Goal: Task Accomplishment & Management: Complete application form

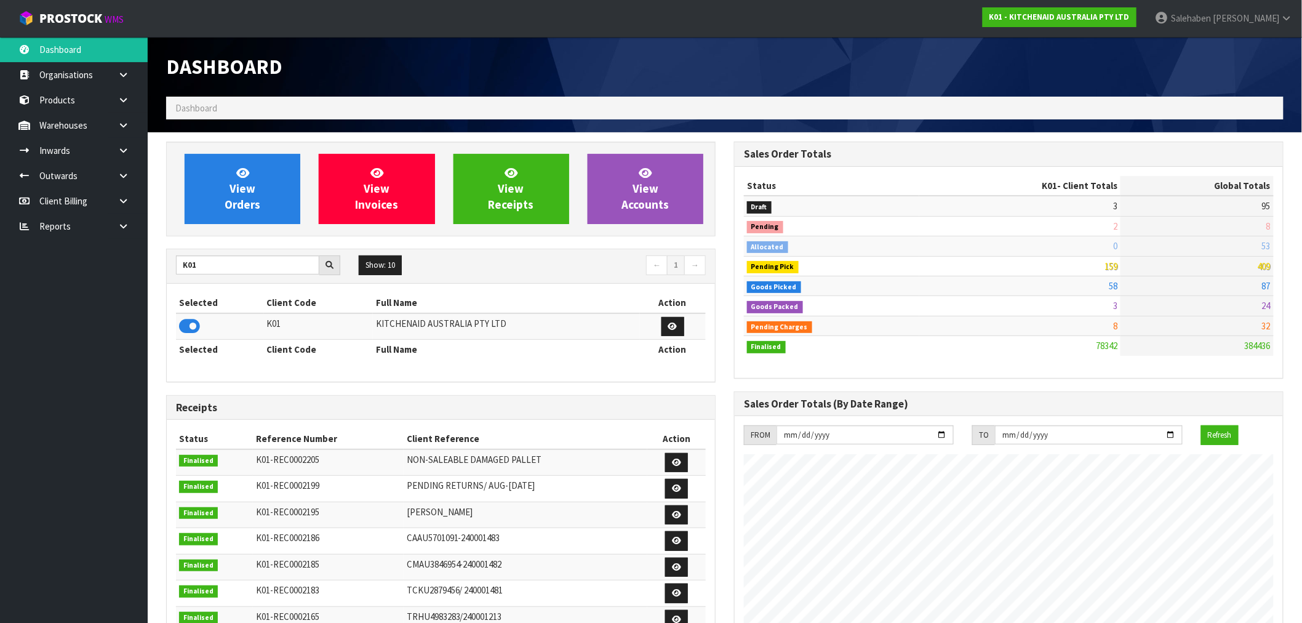
scroll to position [933, 568]
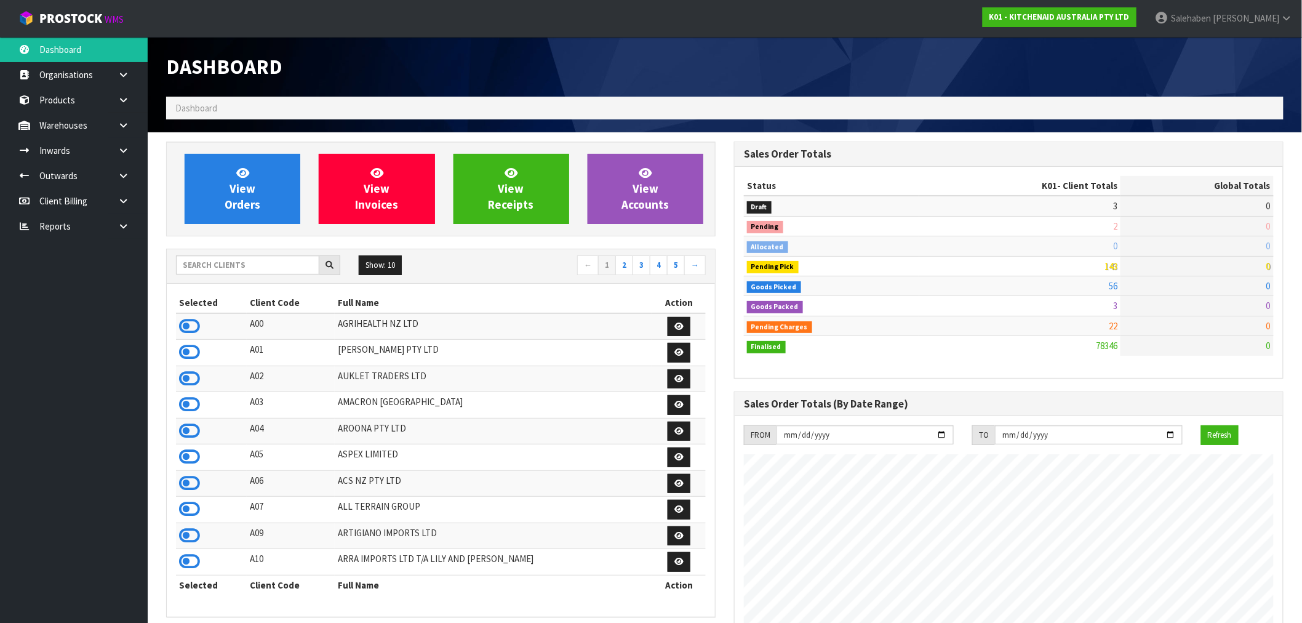
scroll to position [933, 568]
click at [201, 265] on input "text" at bounding box center [247, 264] width 143 height 19
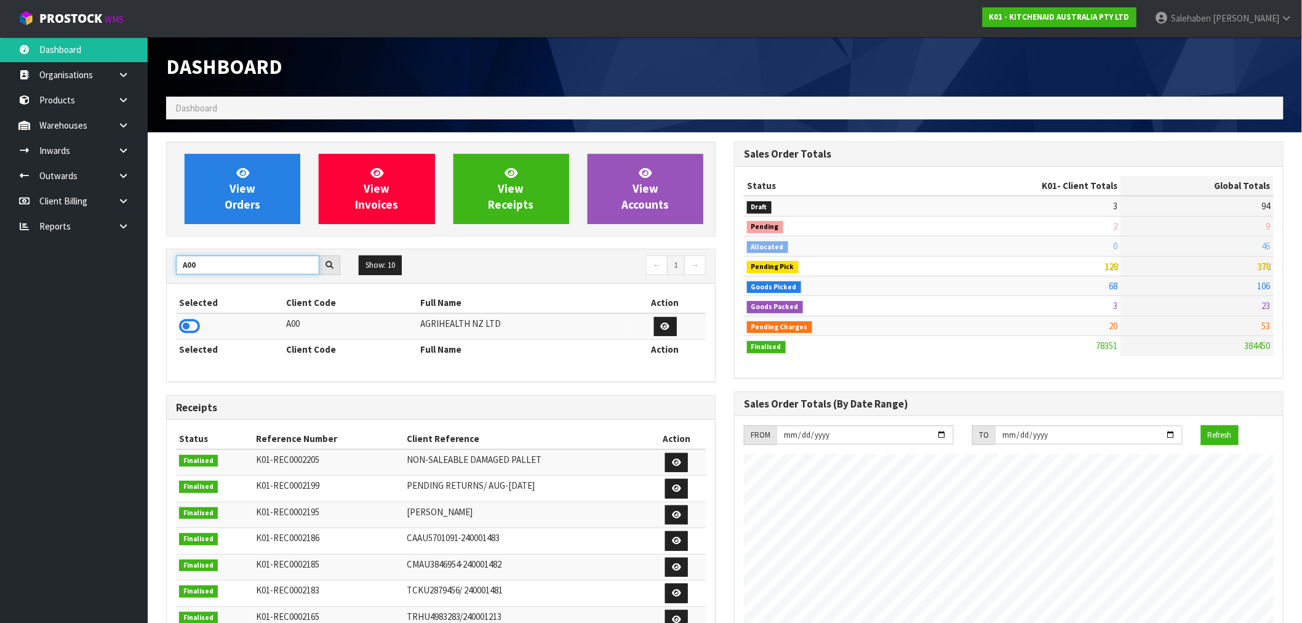
type input "A00"
click at [185, 326] on icon at bounding box center [189, 326] width 21 height 18
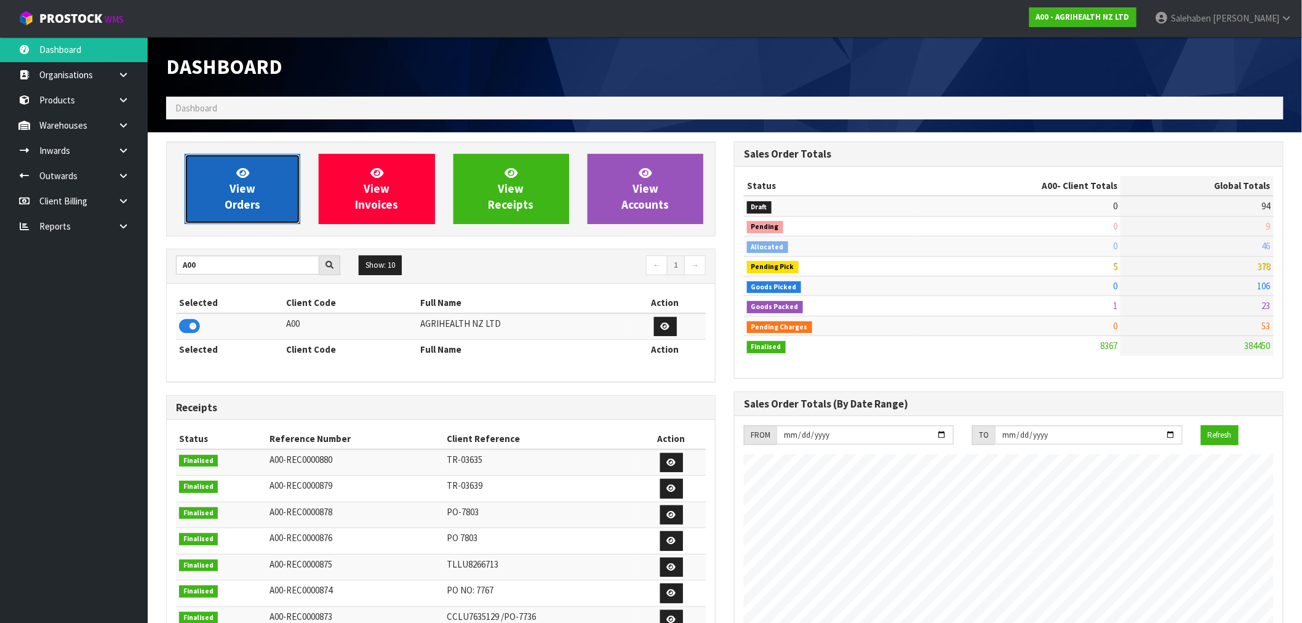
click at [233, 210] on span "View Orders" at bounding box center [243, 189] width 36 height 46
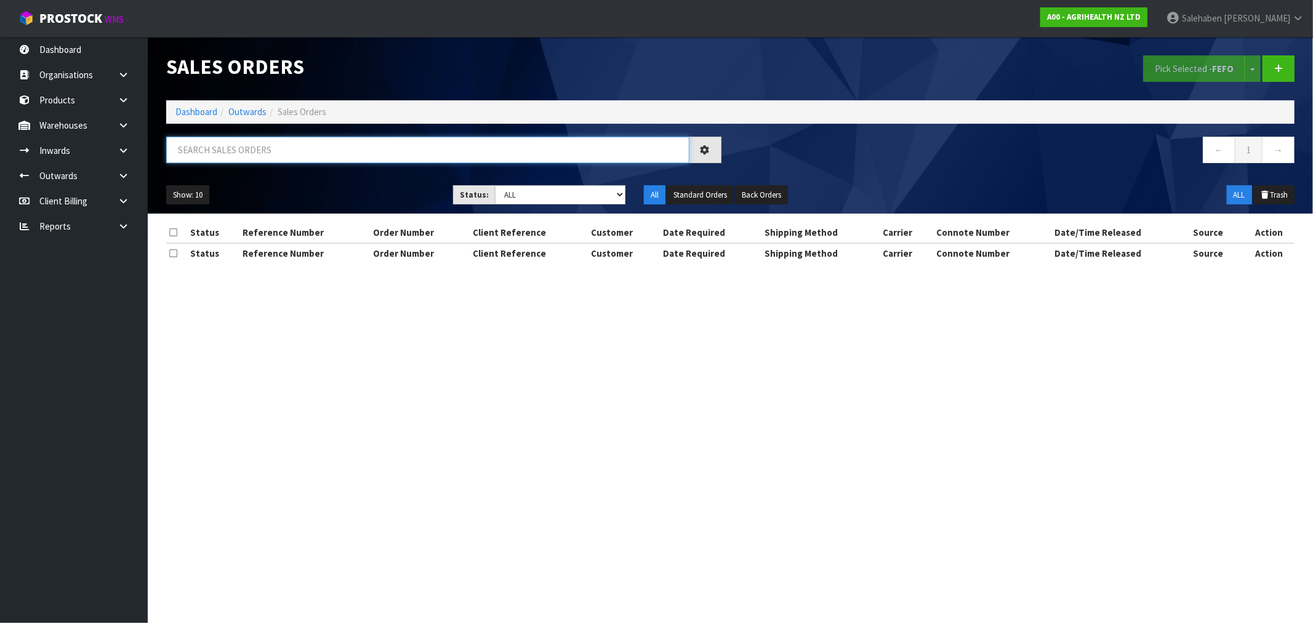
click at [248, 150] on input "text" at bounding box center [427, 150] width 523 height 26
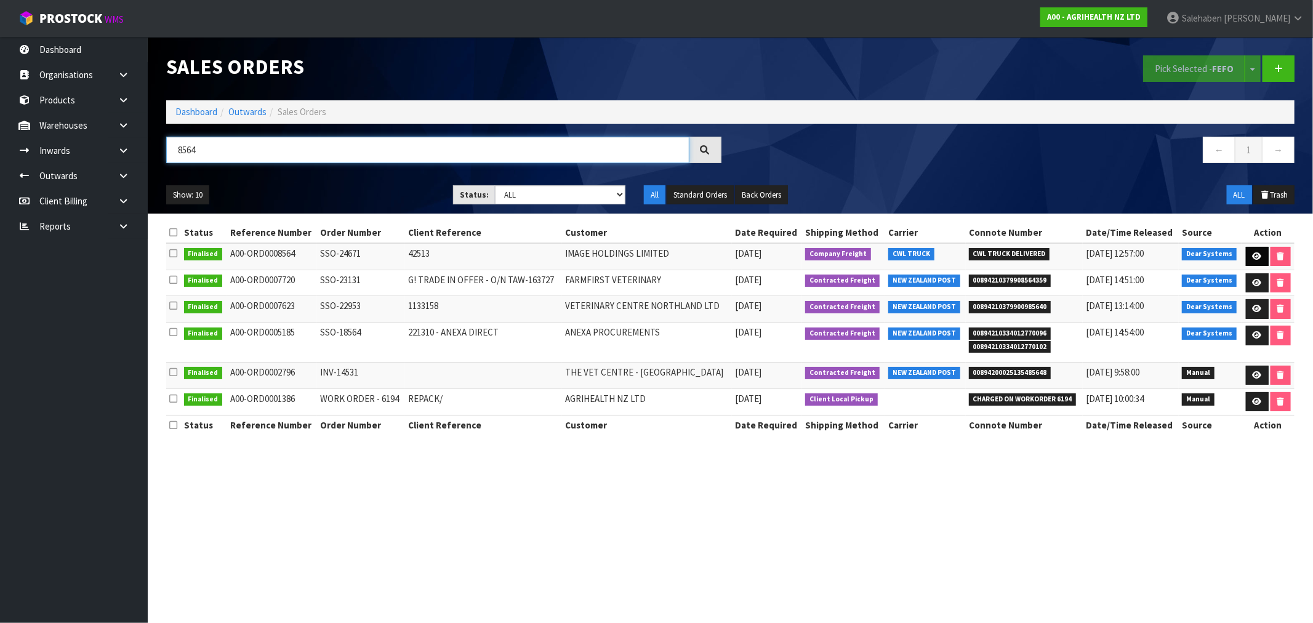
type input "8564"
click at [1253, 253] on icon at bounding box center [1257, 256] width 9 height 8
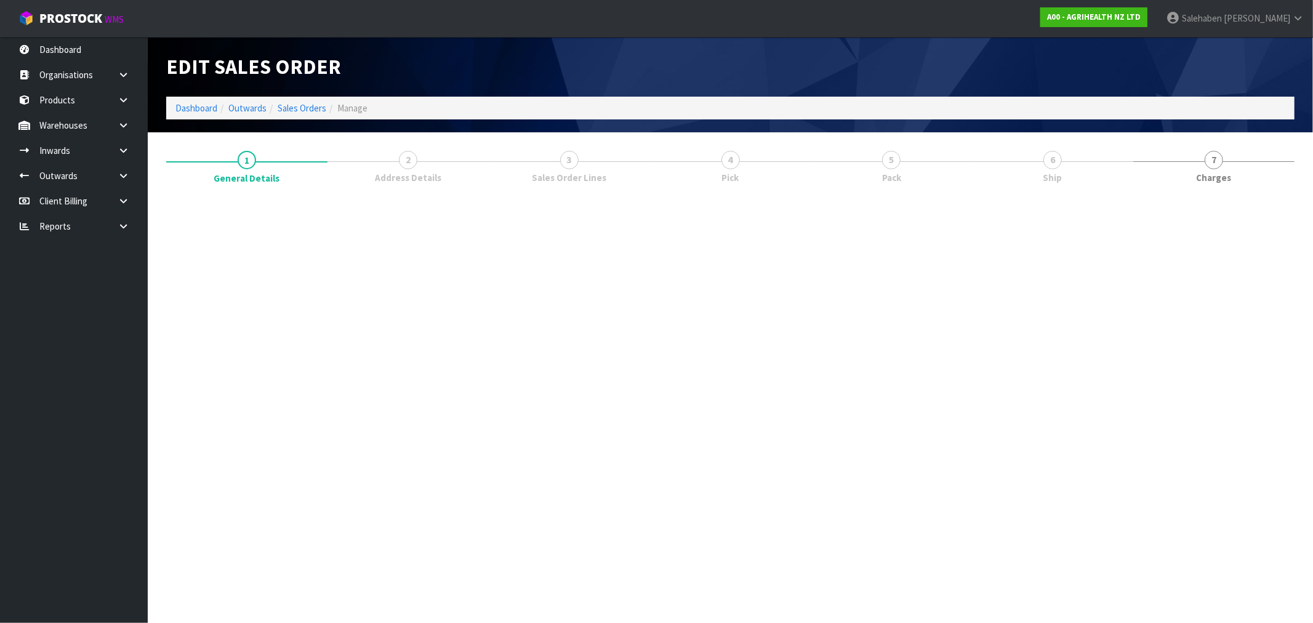
click at [1053, 177] on span "Ship" at bounding box center [1052, 177] width 19 height 13
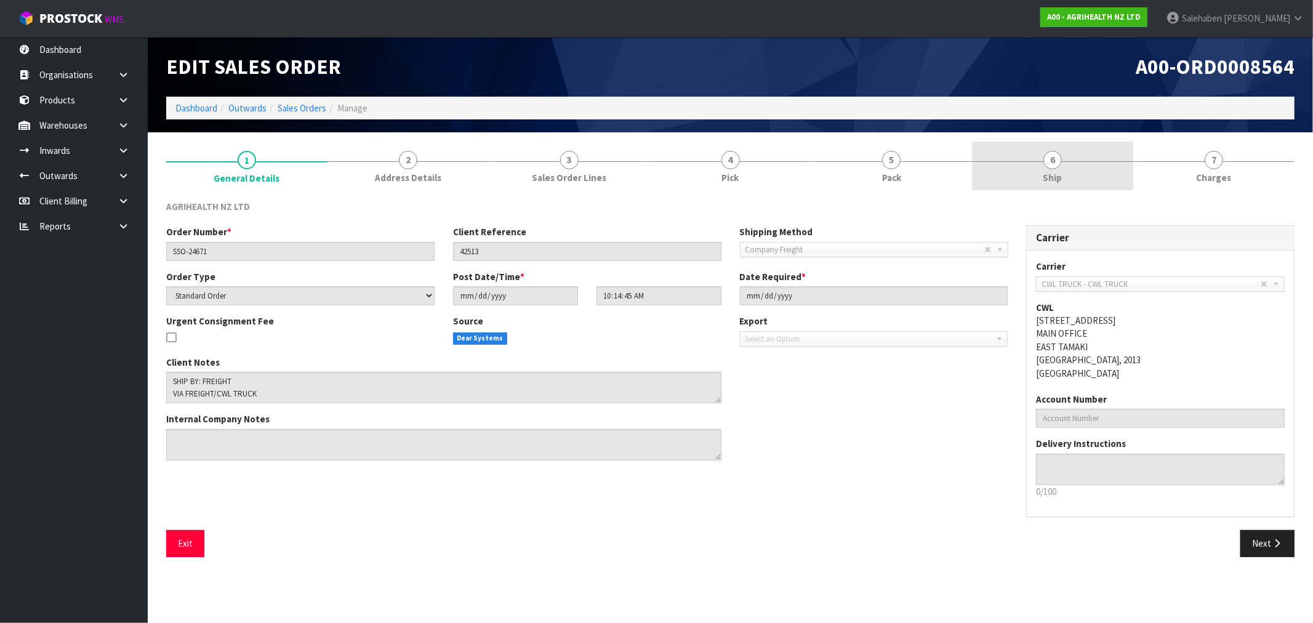
click at [1053, 177] on span "Ship" at bounding box center [1052, 177] width 19 height 13
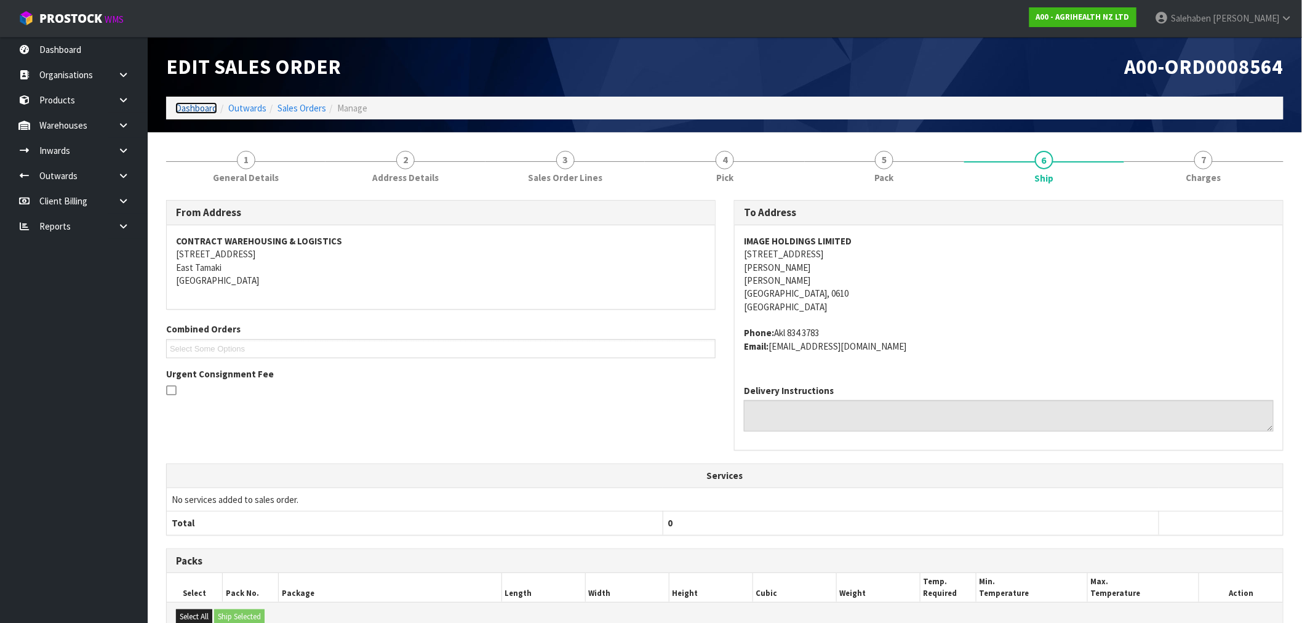
click at [191, 109] on link "Dashboard" at bounding box center [196, 108] width 42 height 12
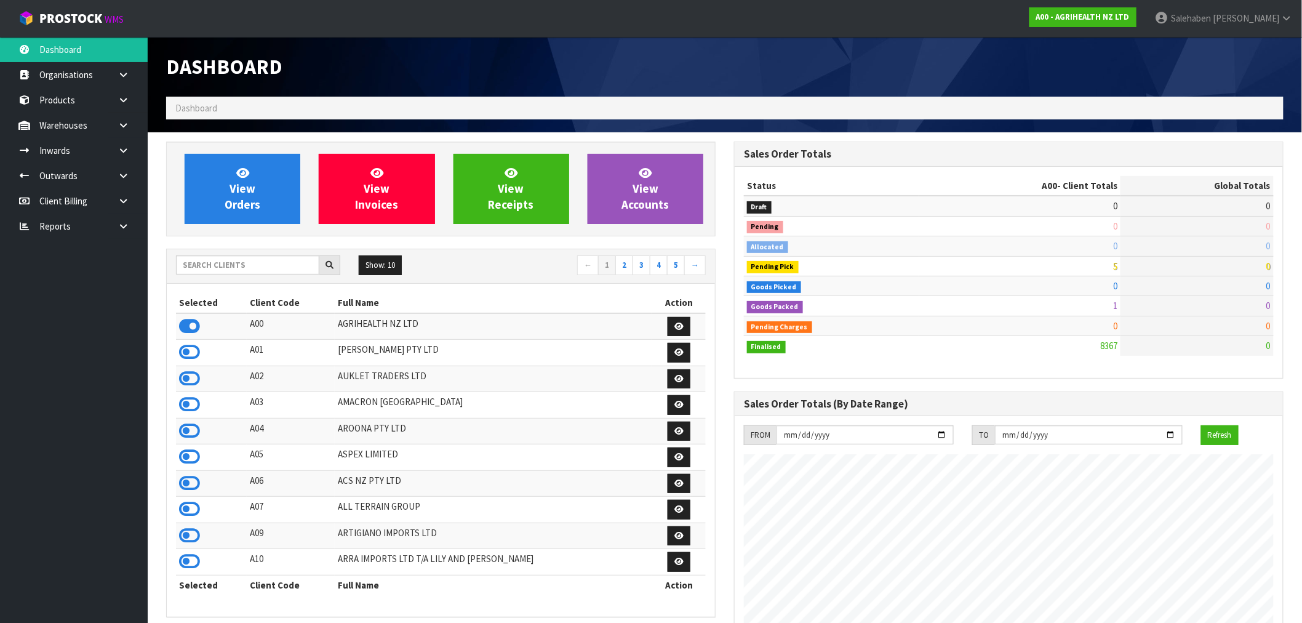
scroll to position [933, 568]
click at [212, 263] on input "text" at bounding box center [247, 264] width 143 height 19
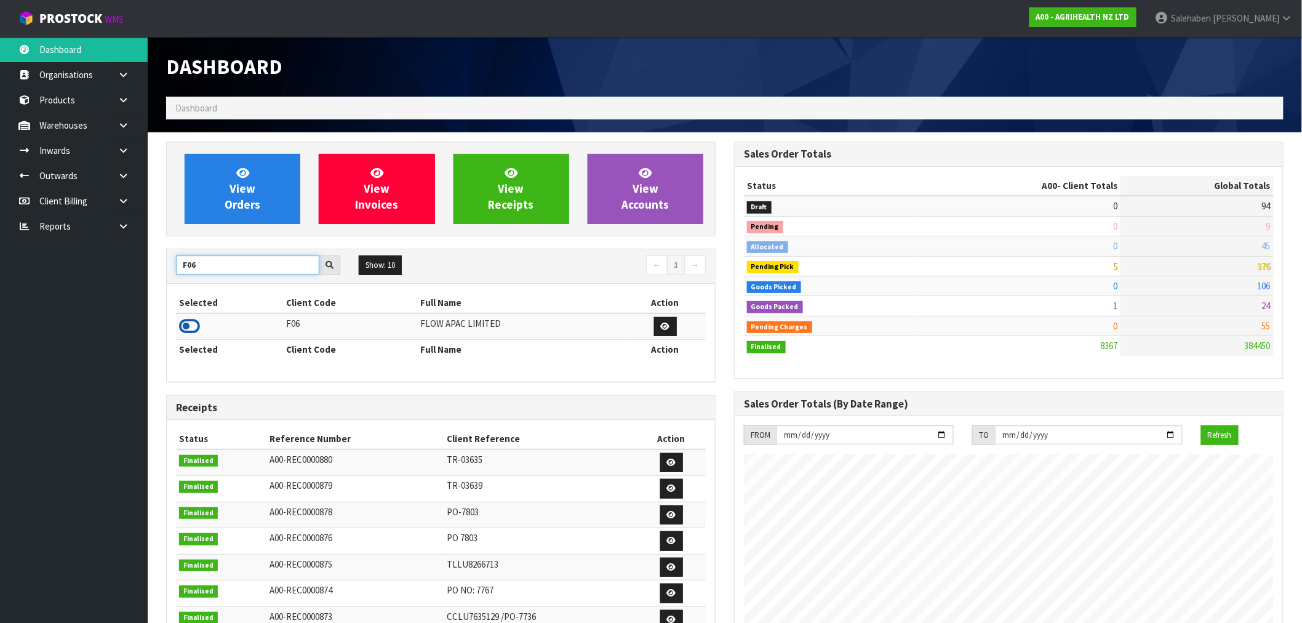
type input "F06"
click at [191, 334] on icon at bounding box center [189, 326] width 21 height 18
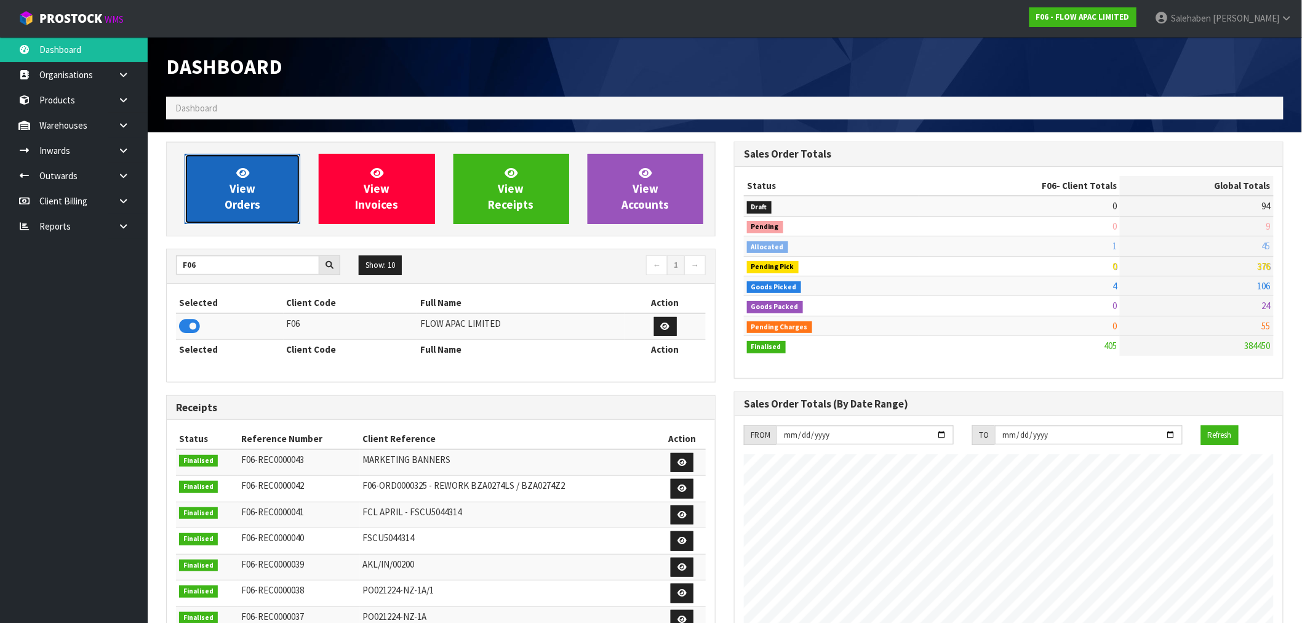
click at [243, 187] on span "View Orders" at bounding box center [243, 189] width 36 height 46
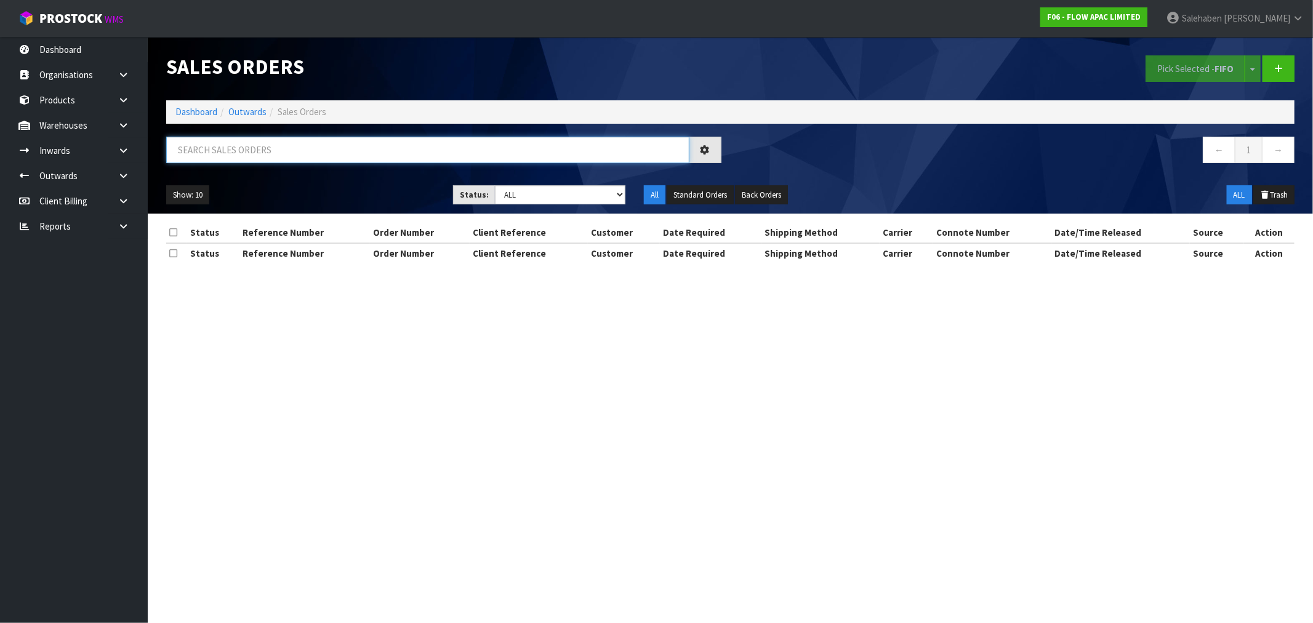
click at [297, 156] on input "text" at bounding box center [427, 150] width 523 height 26
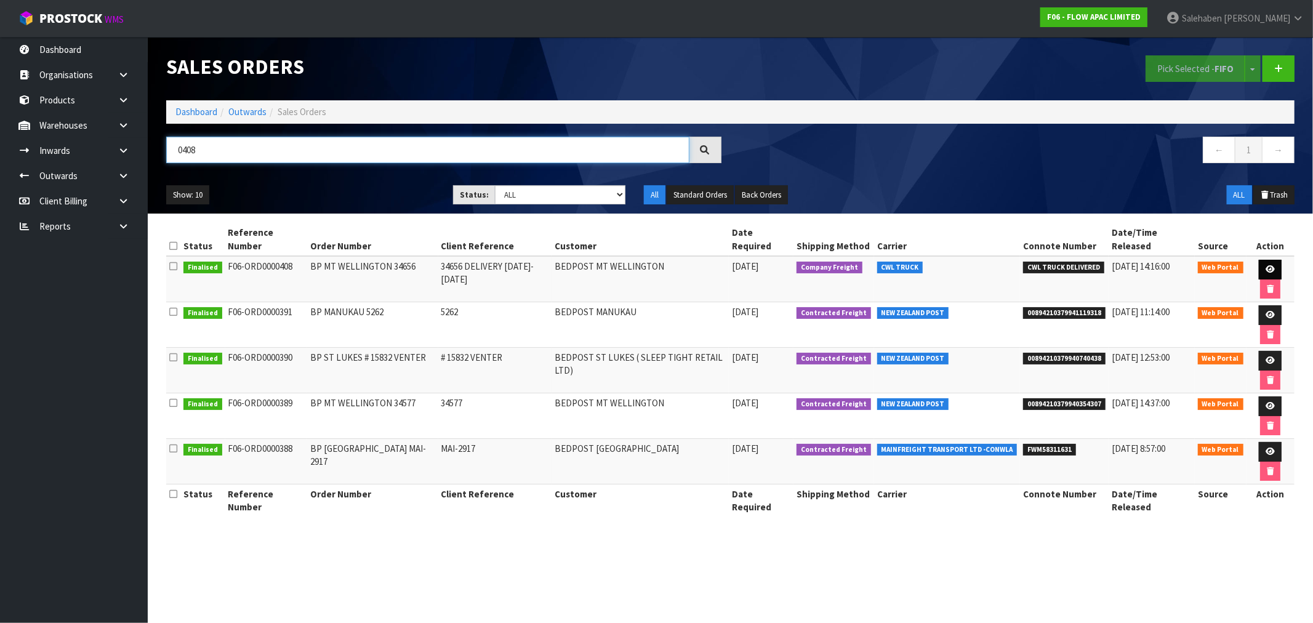
type input "0408"
click at [1259, 260] on link at bounding box center [1270, 270] width 23 height 20
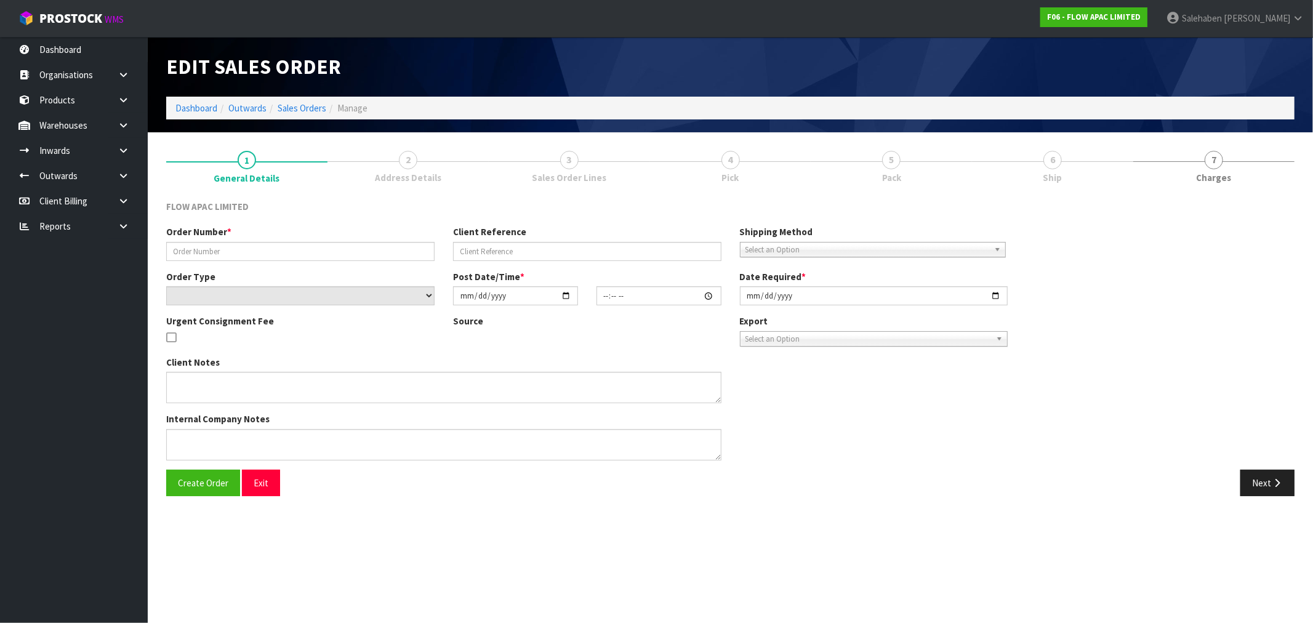
type input "BP MT WELLINGTON 34656"
type input "34656 DELIVERY 6-8 OCTOBER"
select select "number:0"
type input "2025-09-29"
type input "03:43:00.000"
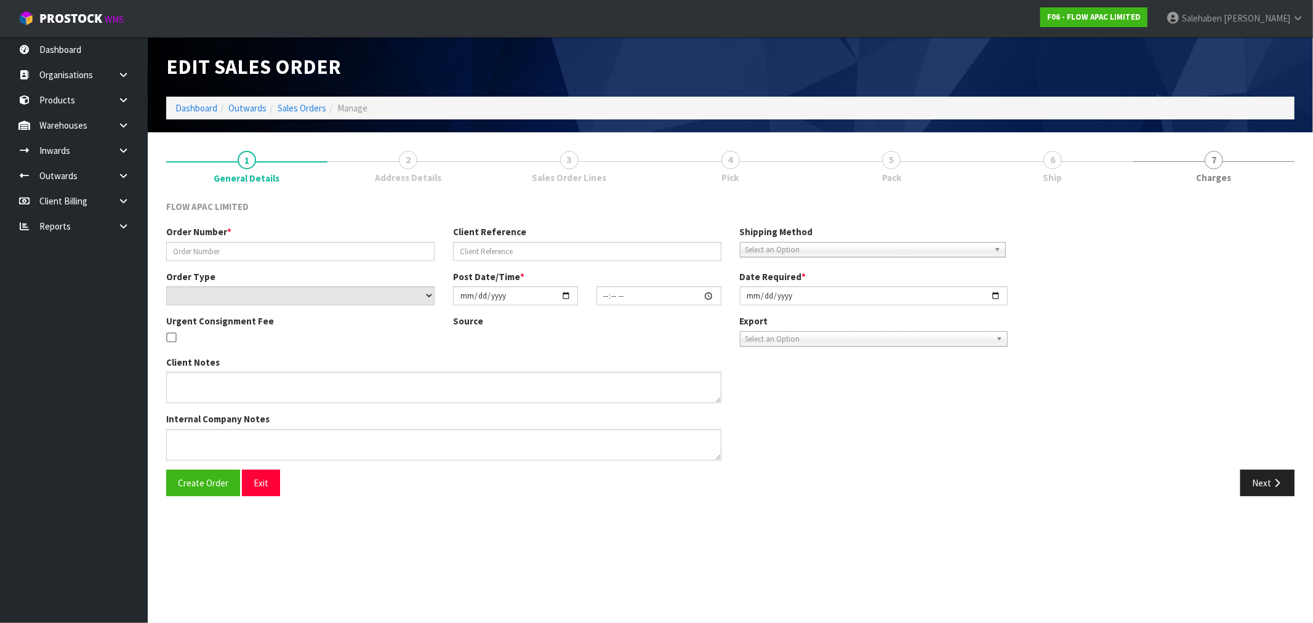
type input "2025-10-06"
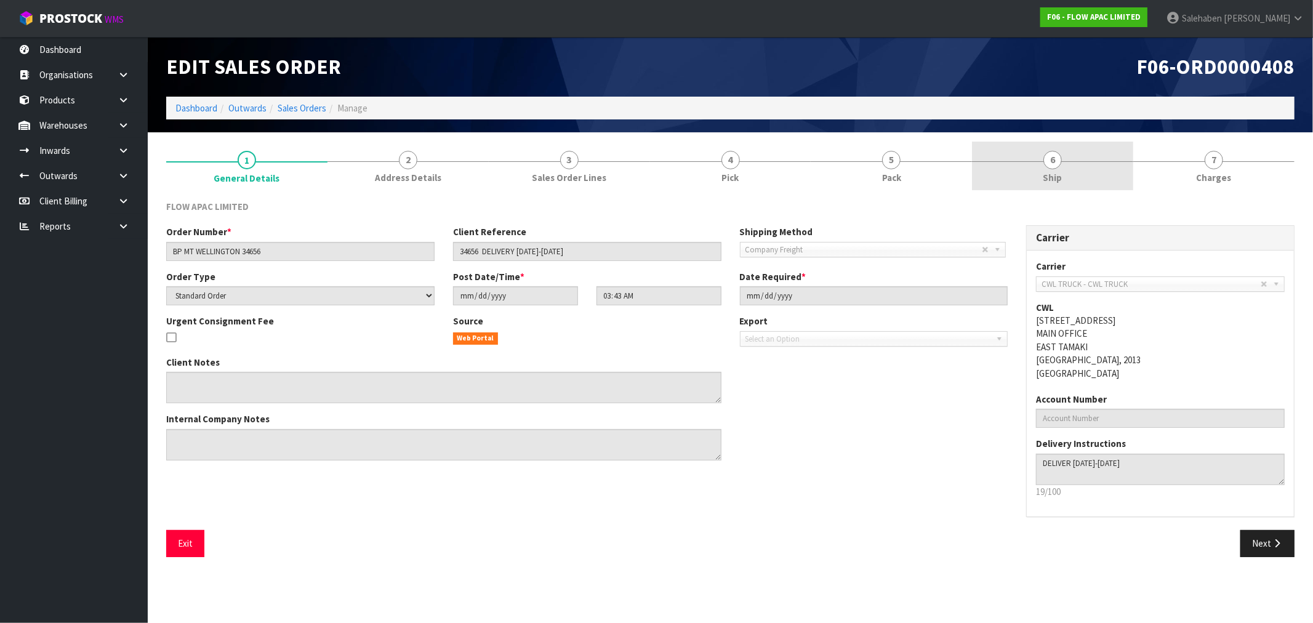
click at [1054, 175] on span "Ship" at bounding box center [1052, 177] width 19 height 13
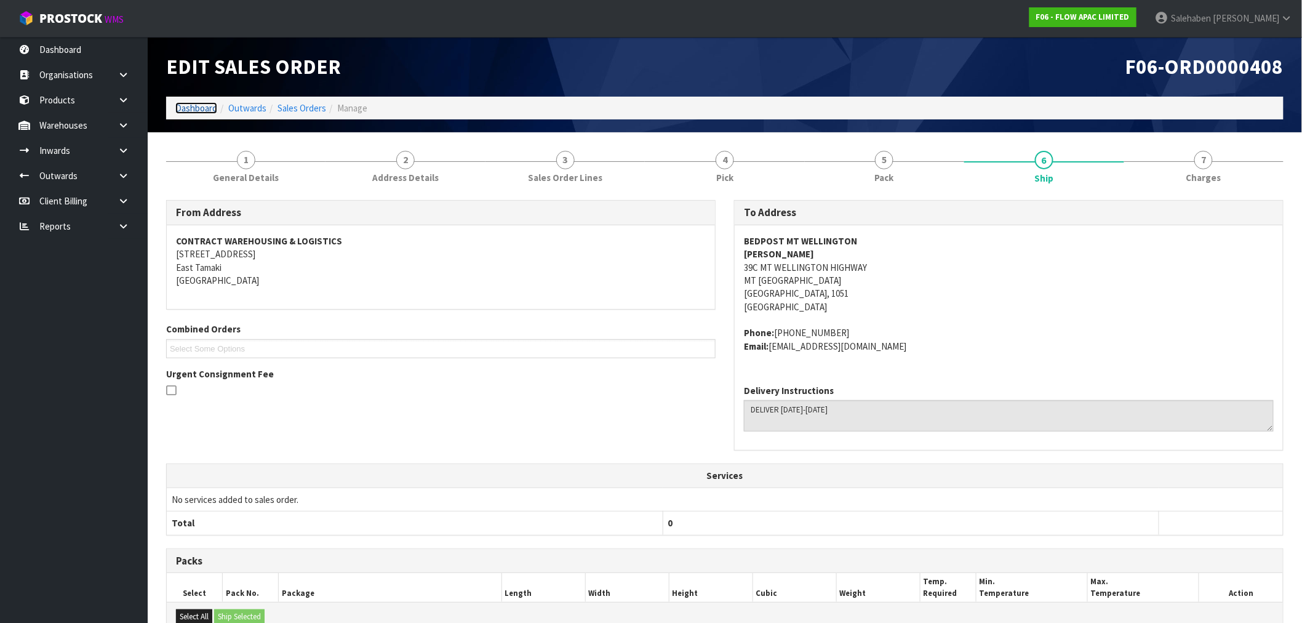
click at [198, 107] on link "Dashboard" at bounding box center [196, 108] width 42 height 12
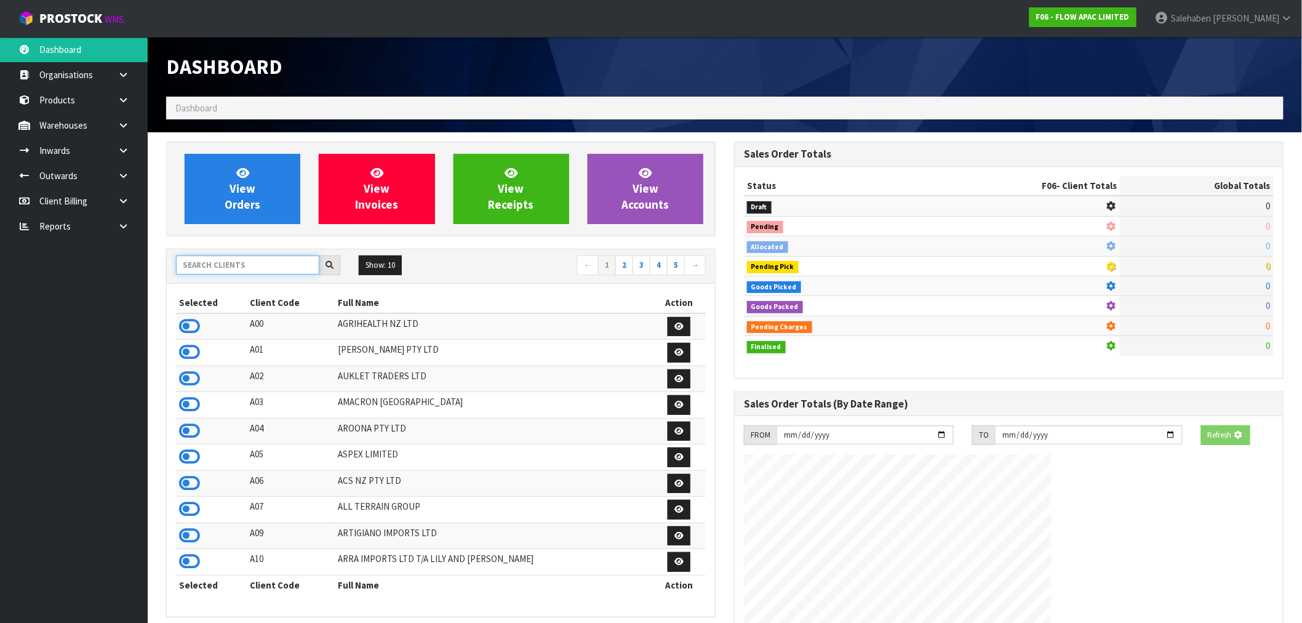
click at [211, 268] on input "text" at bounding box center [247, 264] width 143 height 19
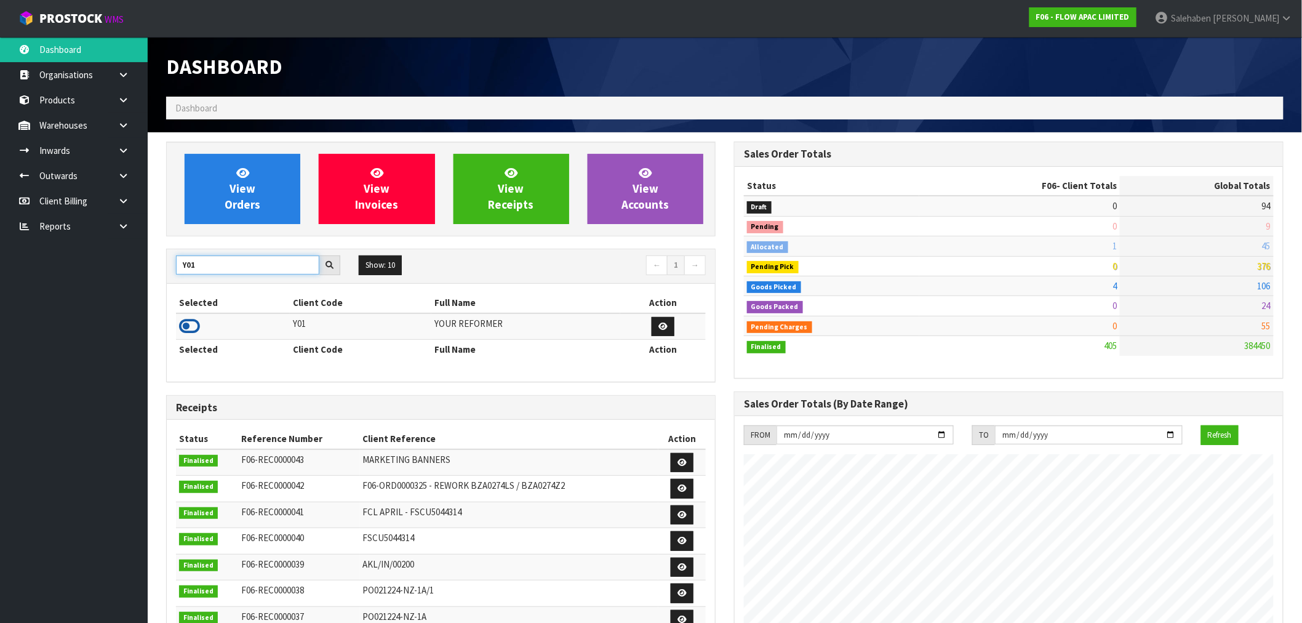
type input "Y01"
click at [189, 332] on icon at bounding box center [189, 326] width 21 height 18
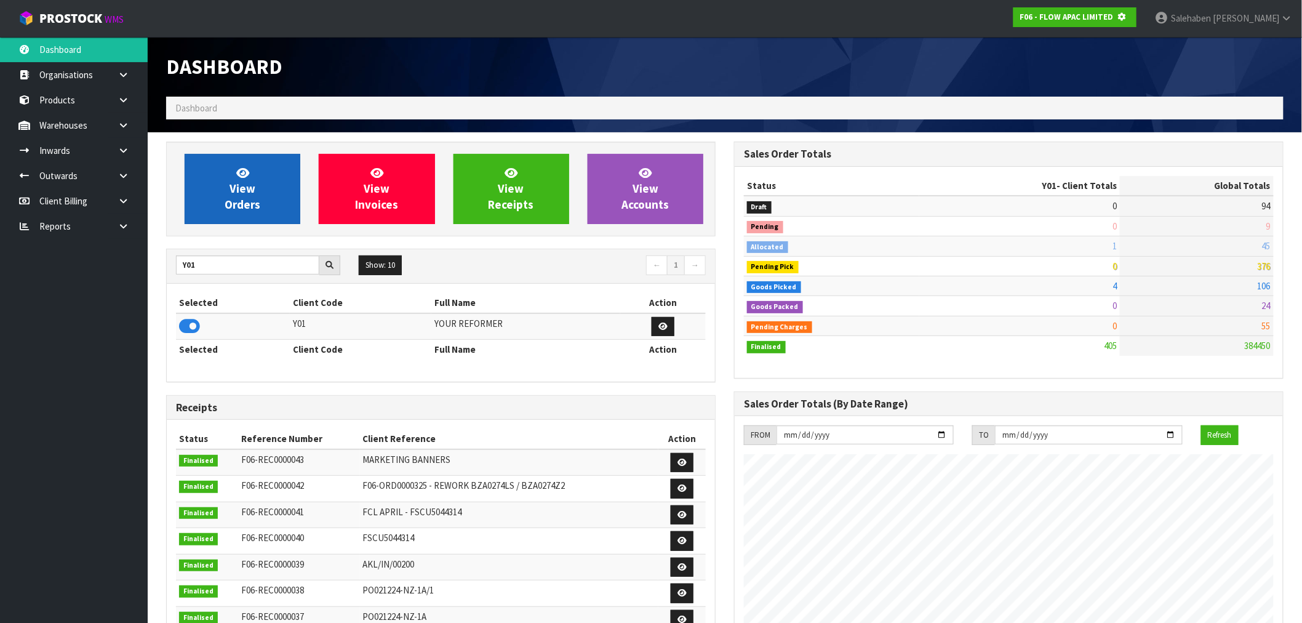
scroll to position [614758, 614956]
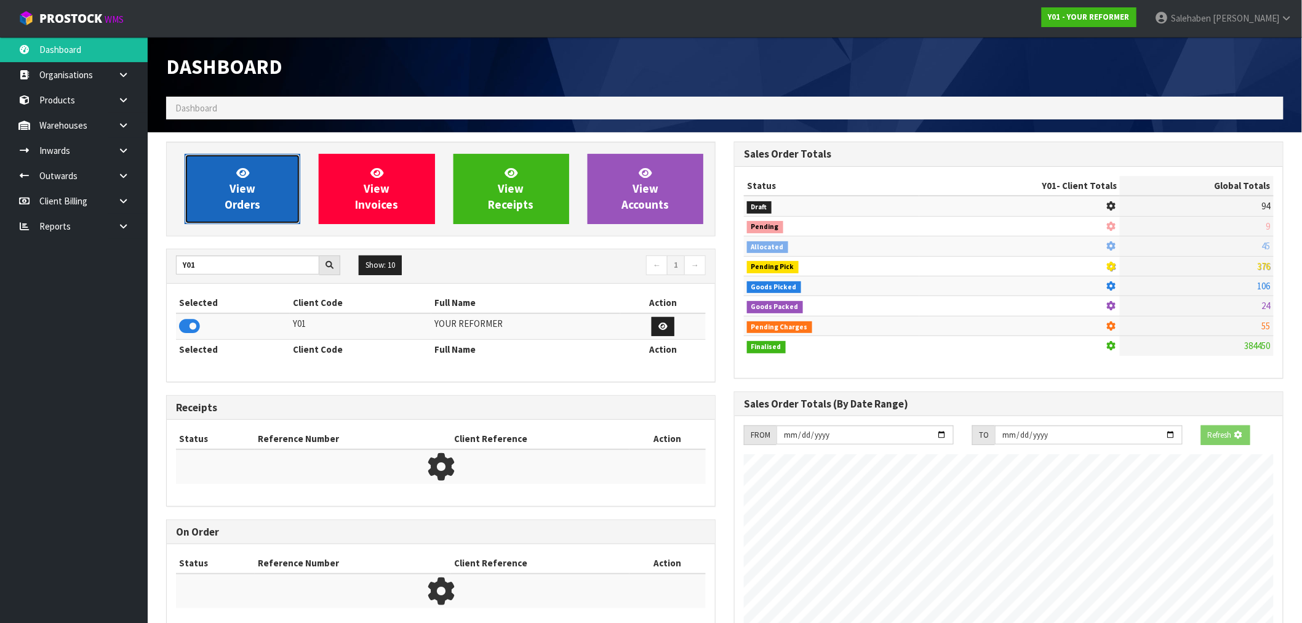
click at [229, 204] on span "View Orders" at bounding box center [243, 189] width 36 height 46
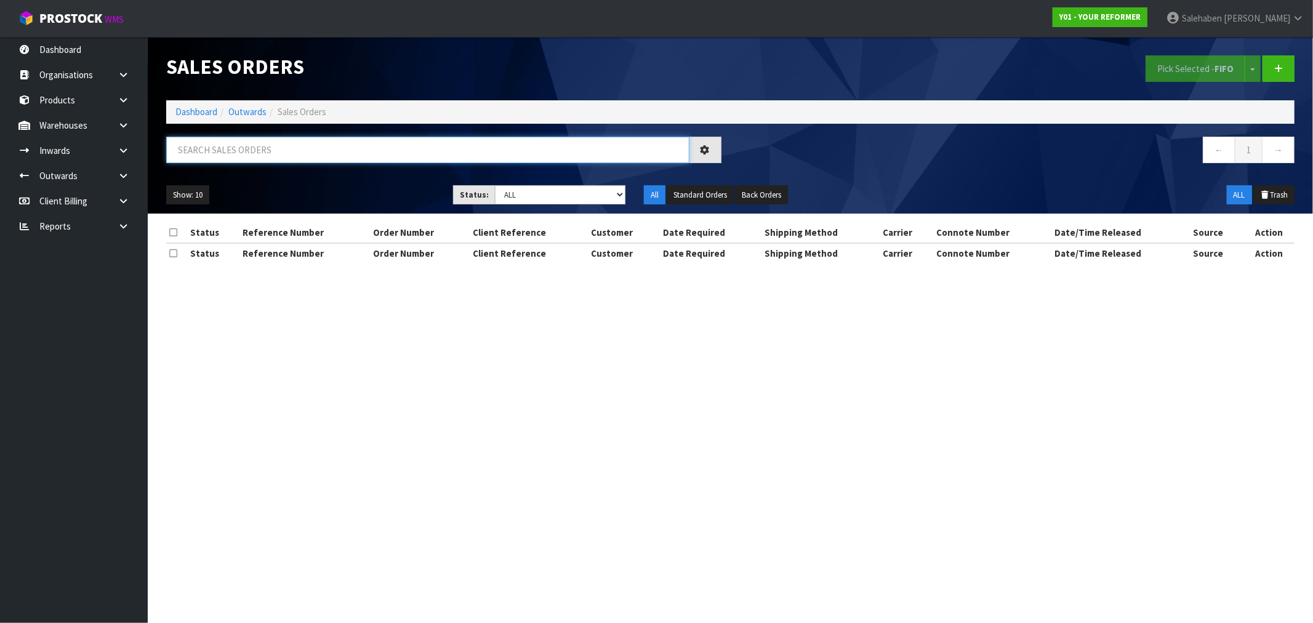
click at [201, 151] on input "text" at bounding box center [427, 150] width 523 height 26
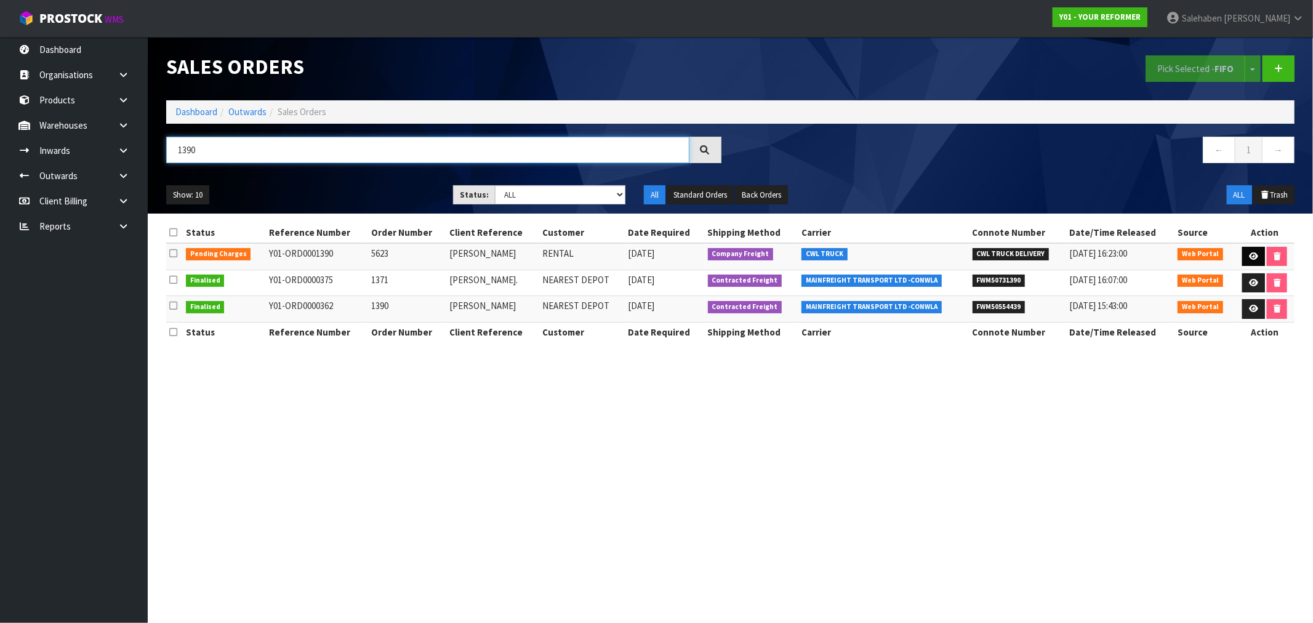
type input "1390"
click at [1249, 256] on icon at bounding box center [1253, 256] width 9 height 8
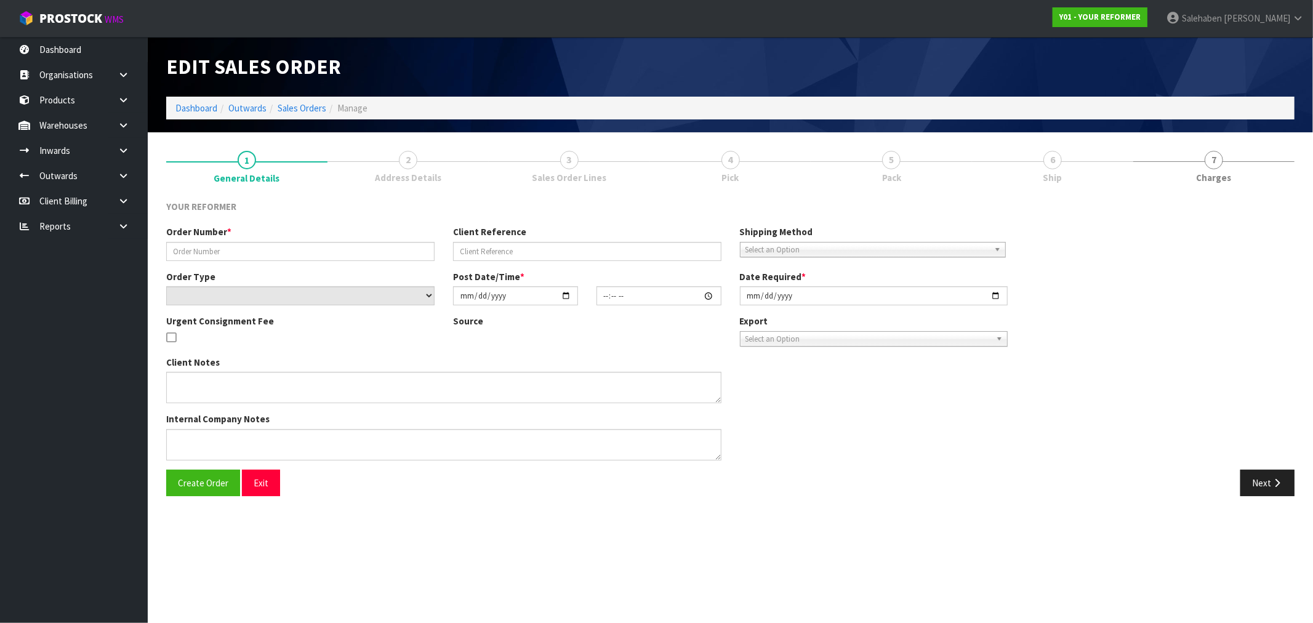
type input "5623"
type input "TRACEY BOTHWELL"
select select "number:0"
type input "2025-09-29"
type input "12:20:00.000"
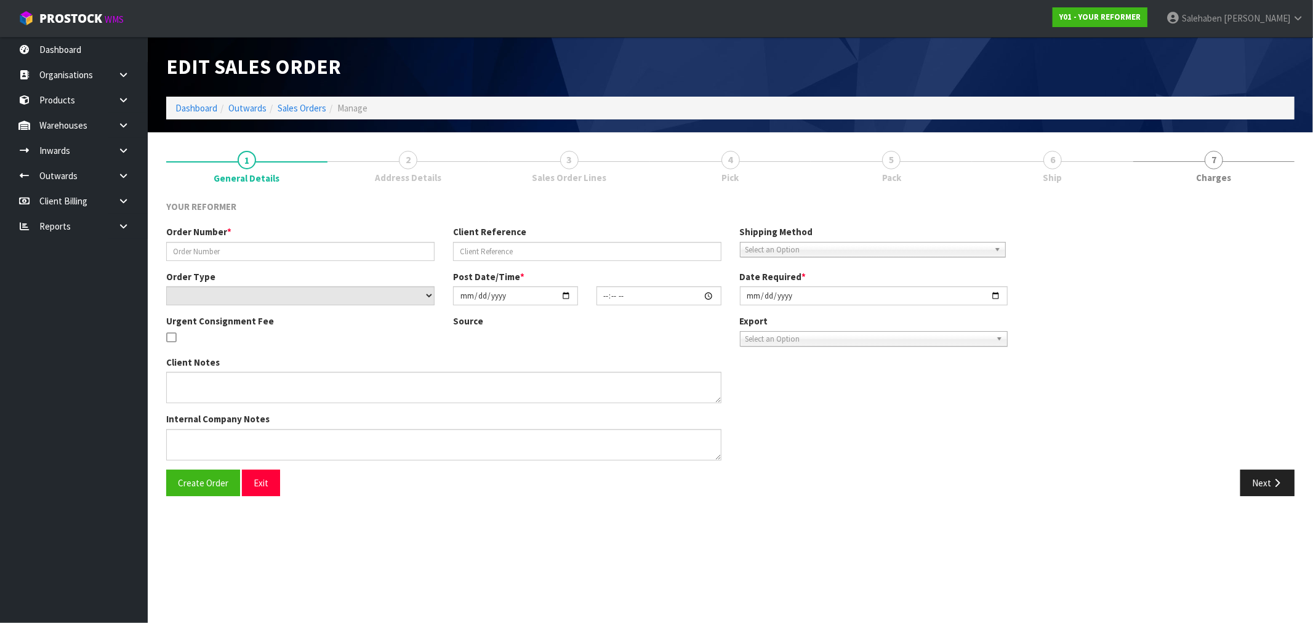
type input "2025-09-30"
type textarea "TRACEY BOTHWELL 14 TE MAKURU LANE AUK MARAETAI 2018 NEW ZEALAND +64 21 357 317"
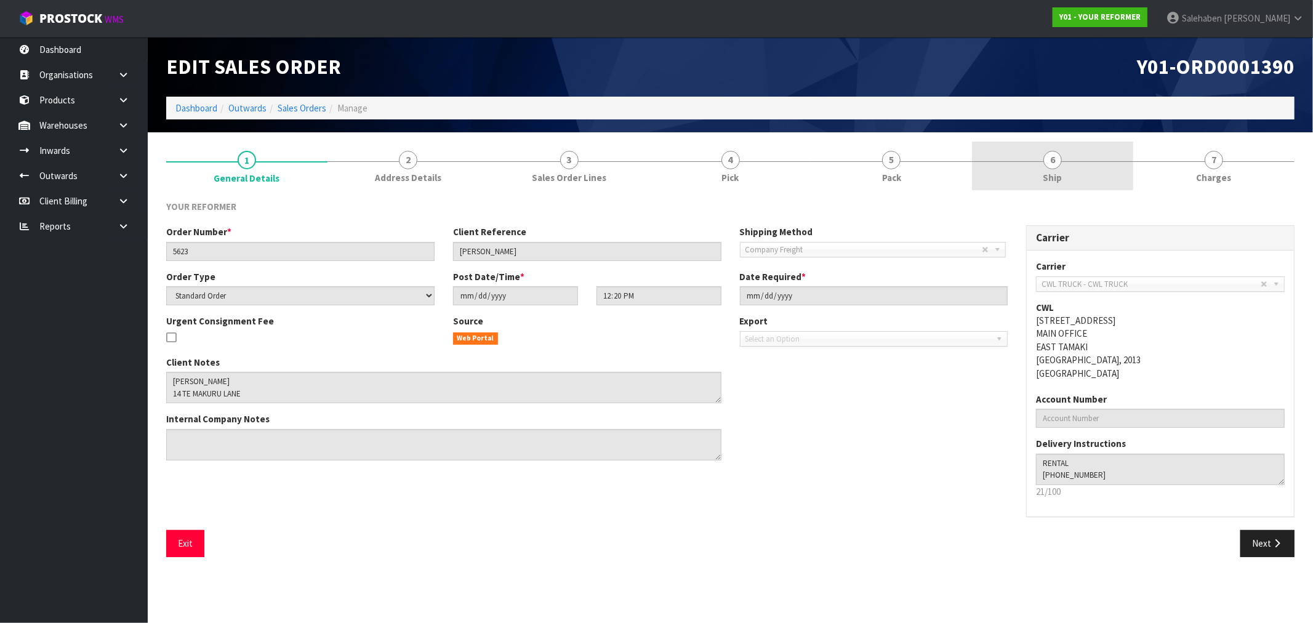
click at [1049, 180] on span "Ship" at bounding box center [1052, 177] width 19 height 13
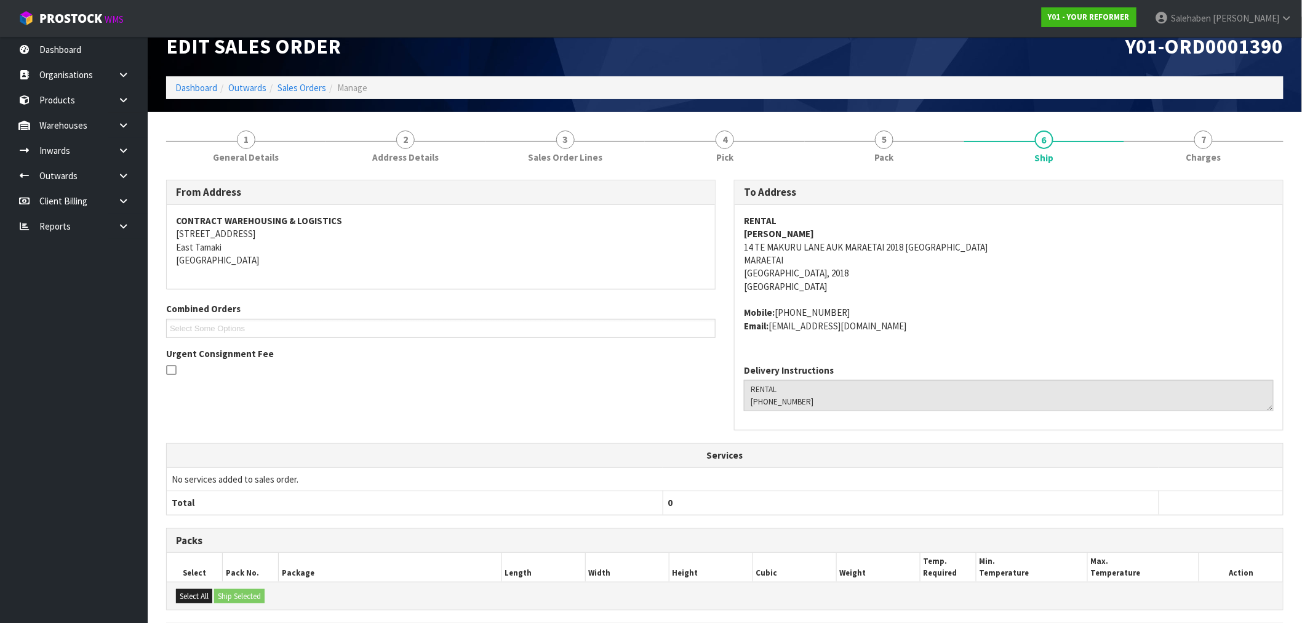
scroll to position [181, 0]
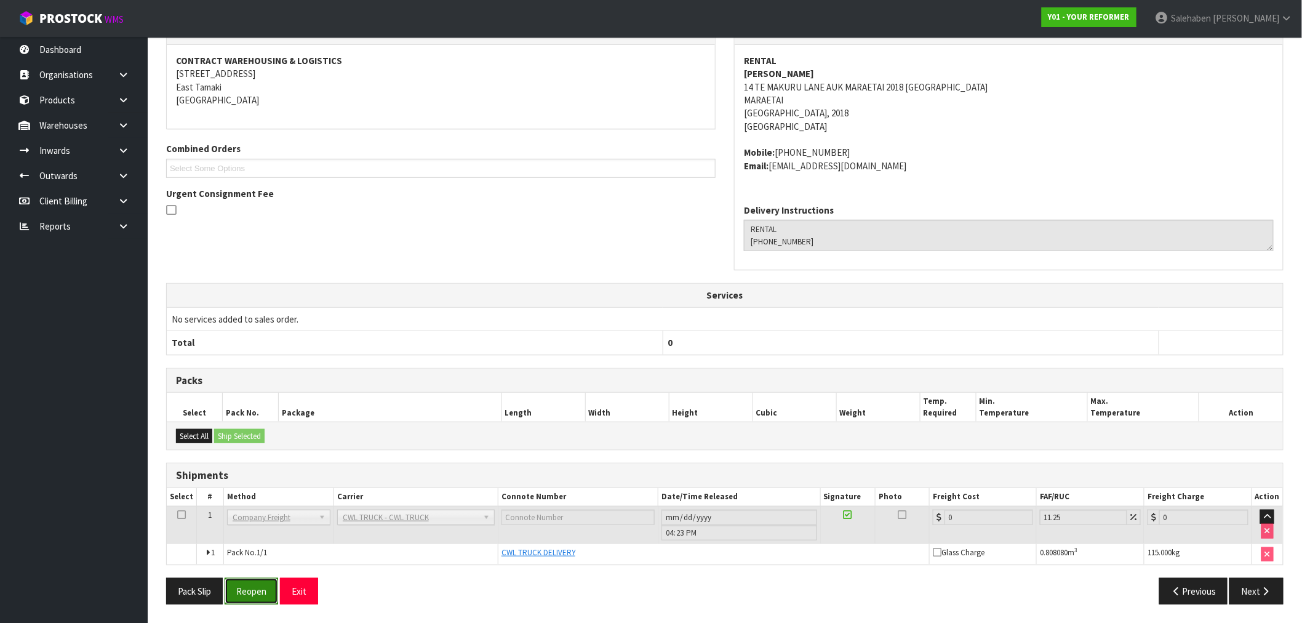
drag, startPoint x: 267, startPoint y: 593, endPoint x: 247, endPoint y: 598, distance: 20.3
click at [263, 595] on button "Reopen" at bounding box center [252, 591] width 54 height 26
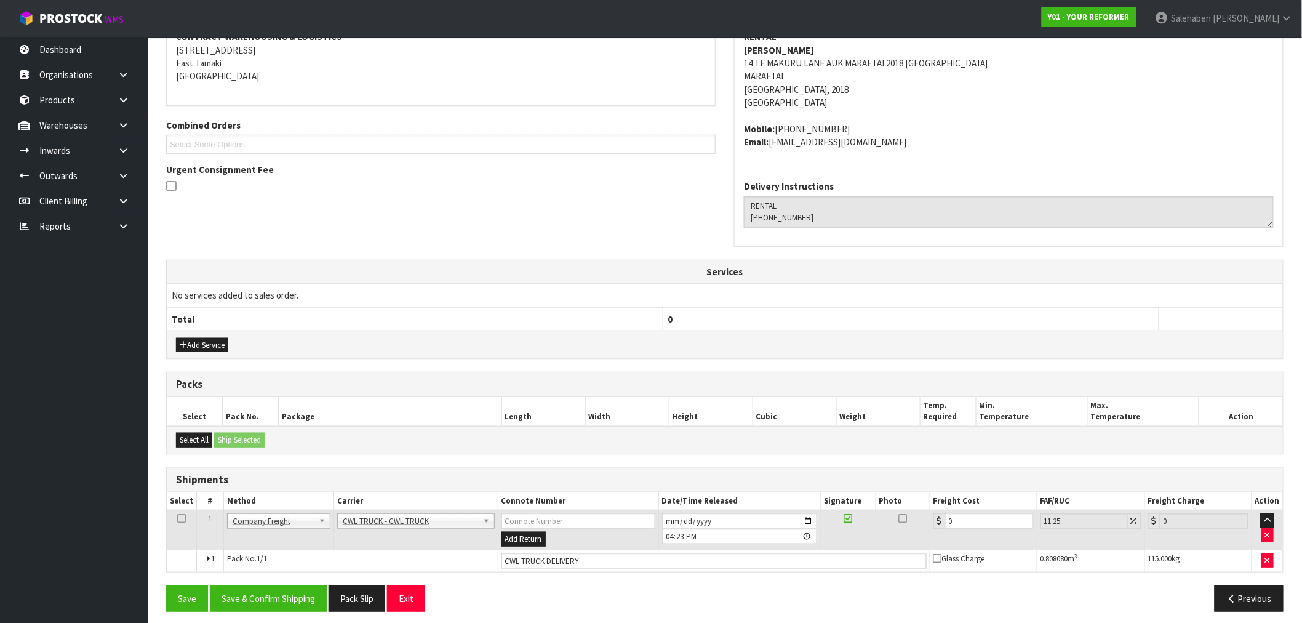
scroll to position [256, 0]
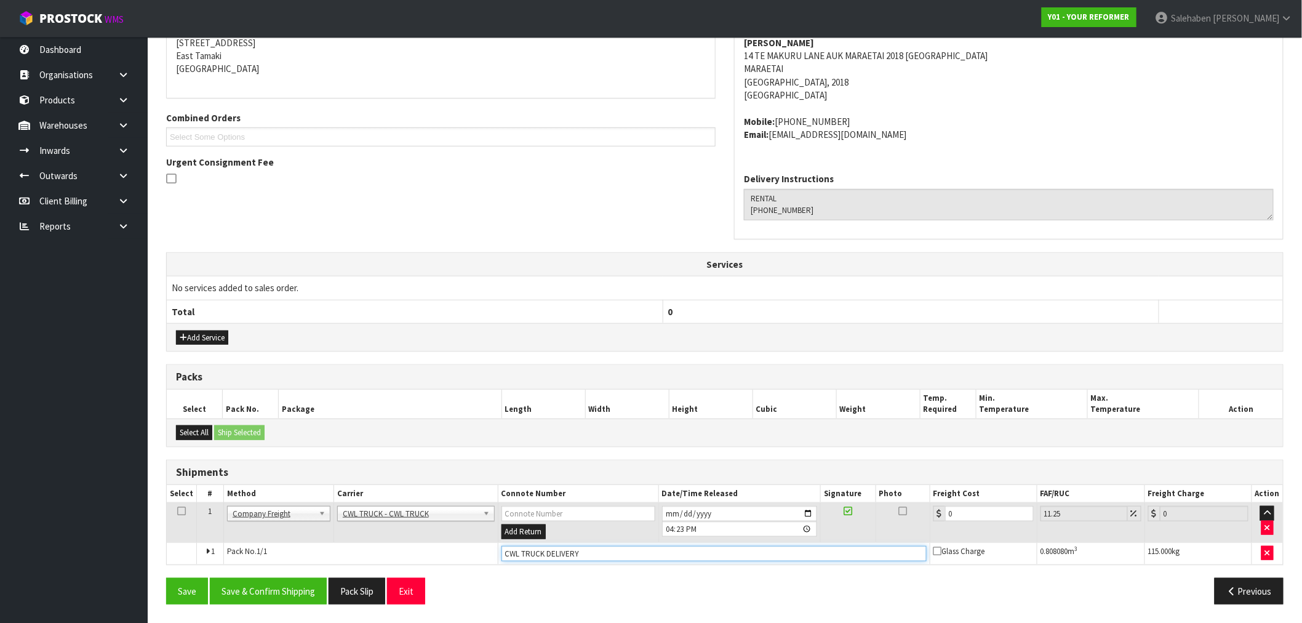
click at [604, 560] on input "CWL TRUCK DELIVERY" at bounding box center [714, 553] width 425 height 15
type input "CWL TRUCK DELIVERED"
drag, startPoint x: 963, startPoint y: 513, endPoint x: 844, endPoint y: 549, distance: 124.0
click at [858, 544] on tbody "1 Client Local Pickup Customer Local Pickup Company Freight Contracted Freight …" at bounding box center [725, 534] width 1117 height 62
type input "1"
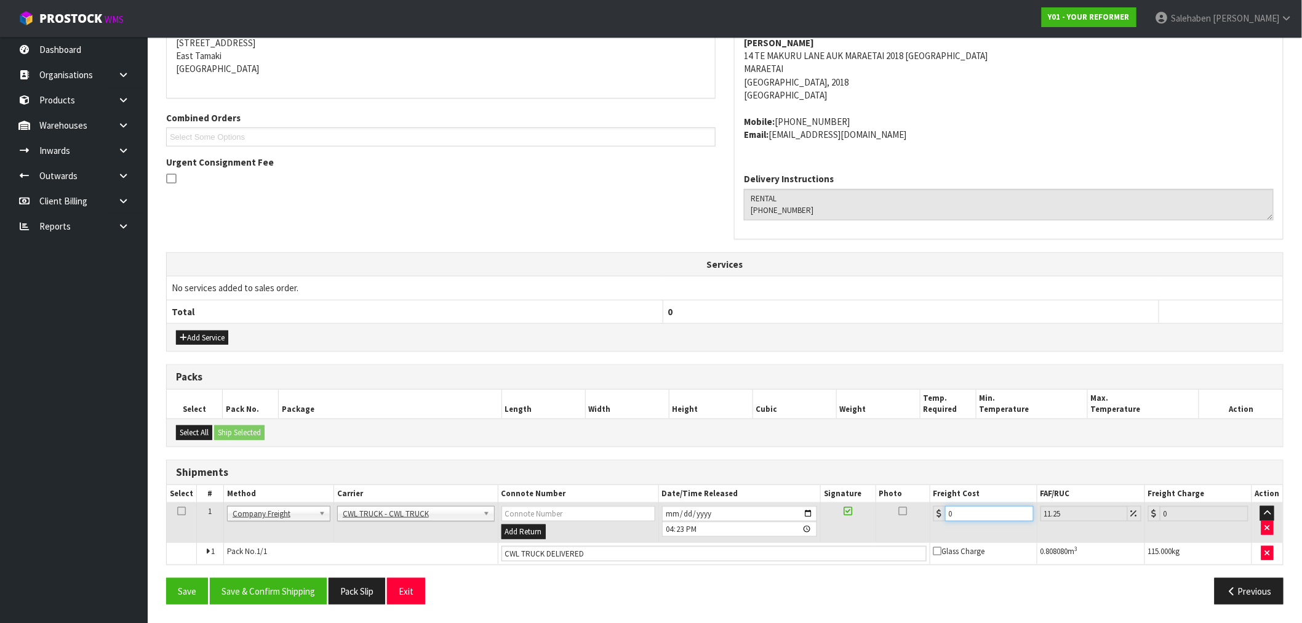
type input "1.11"
type input "16"
type input "17.8"
type input "168"
type input "186.9"
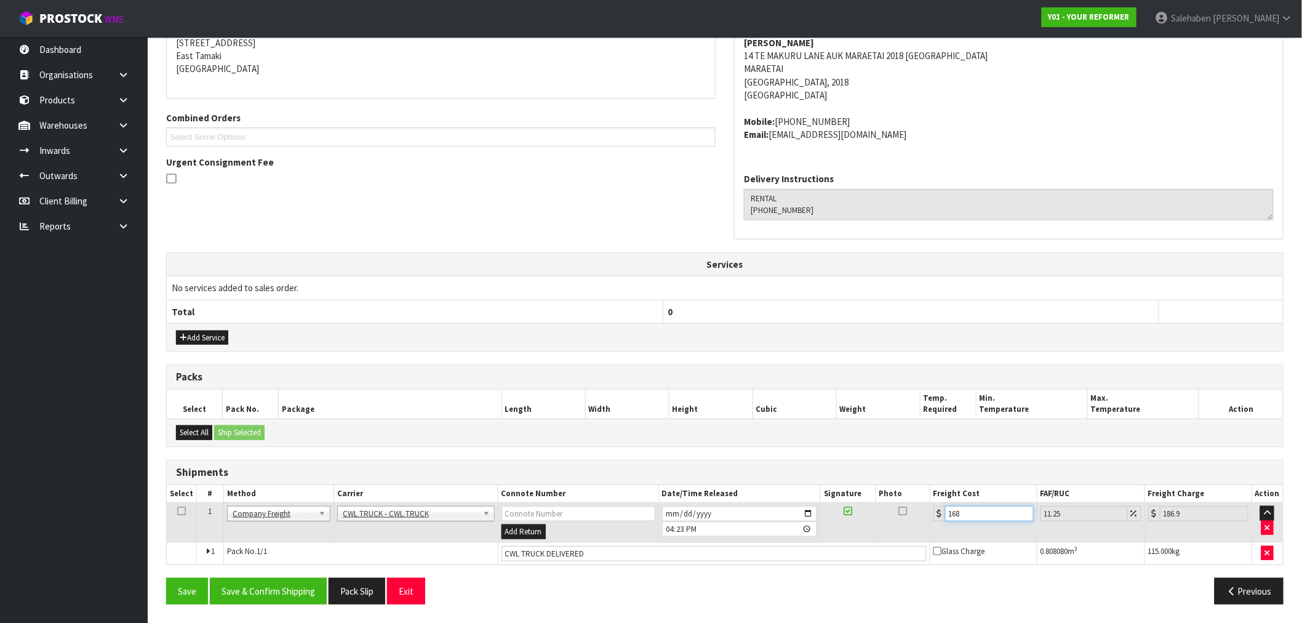
type input "168.5"
type input "187.46"
type input "168.50"
click at [275, 587] on button "Save & Confirm Shipping" at bounding box center [268, 591] width 117 height 26
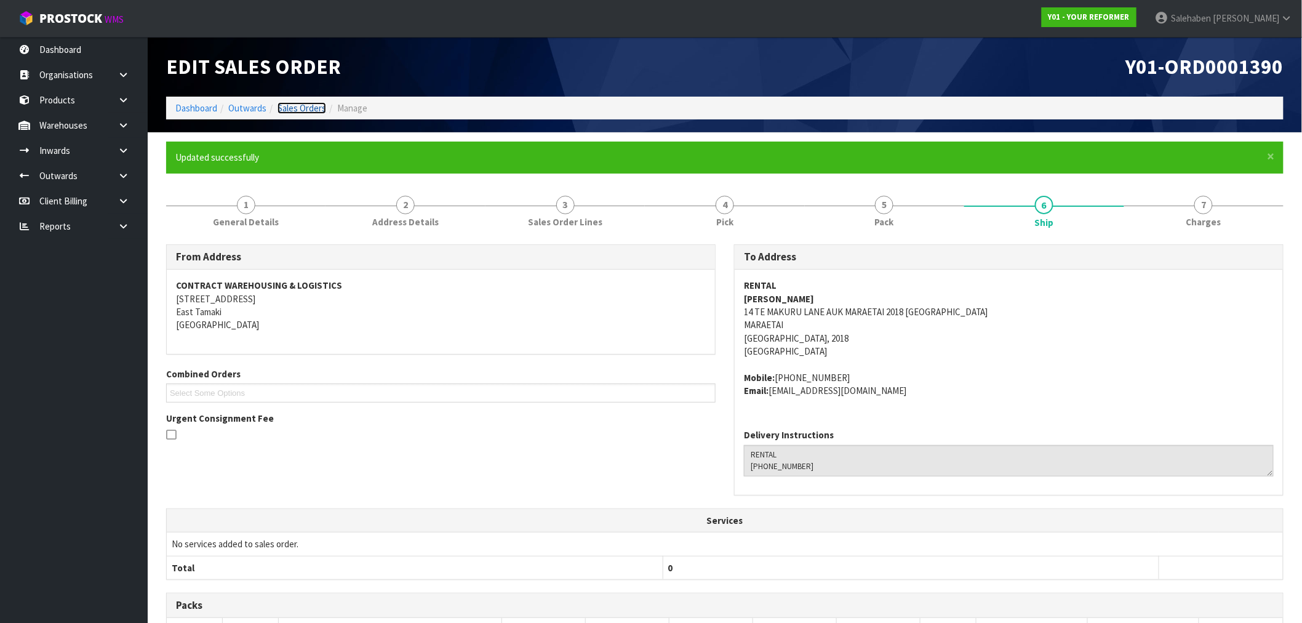
click at [293, 106] on link "Sales Orders" at bounding box center [302, 108] width 49 height 12
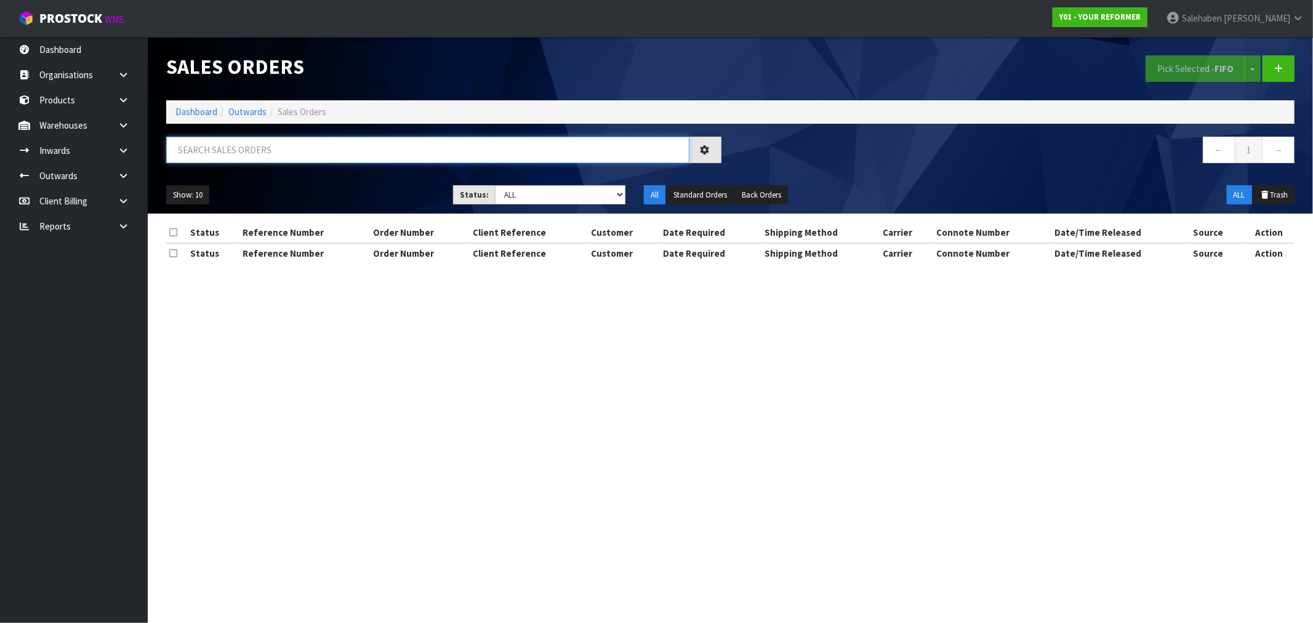
click at [271, 146] on input "text" at bounding box center [427, 150] width 523 height 26
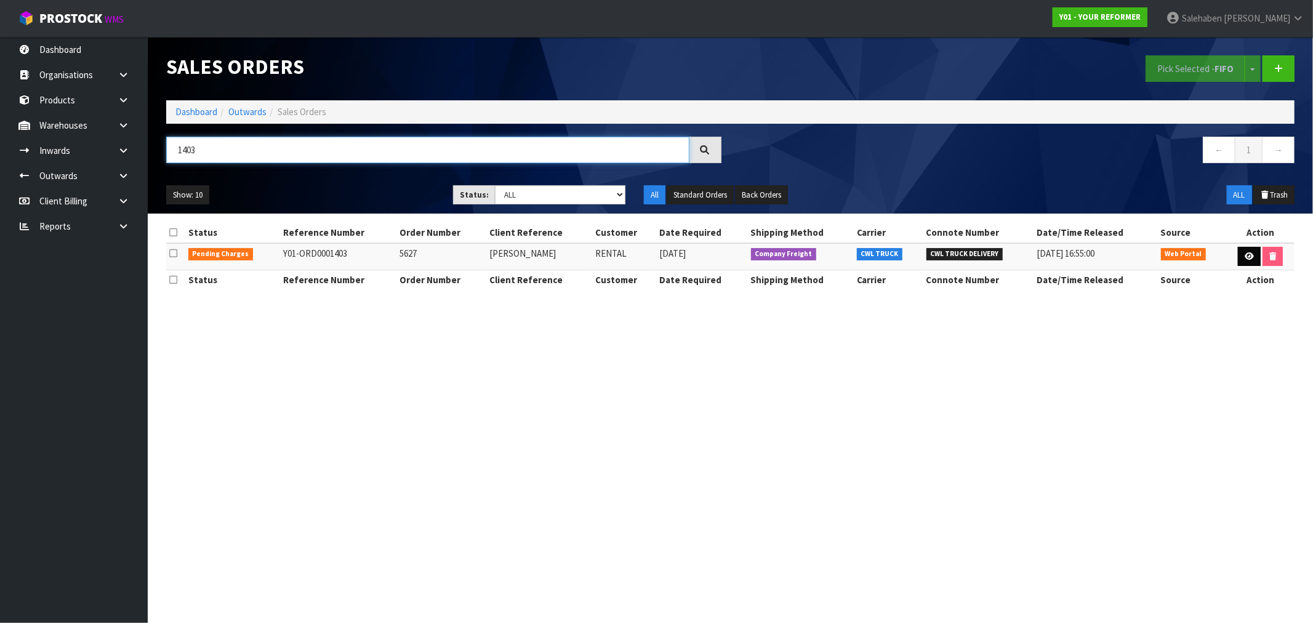
type input "1403"
click at [1247, 254] on icon at bounding box center [1249, 256] width 9 height 8
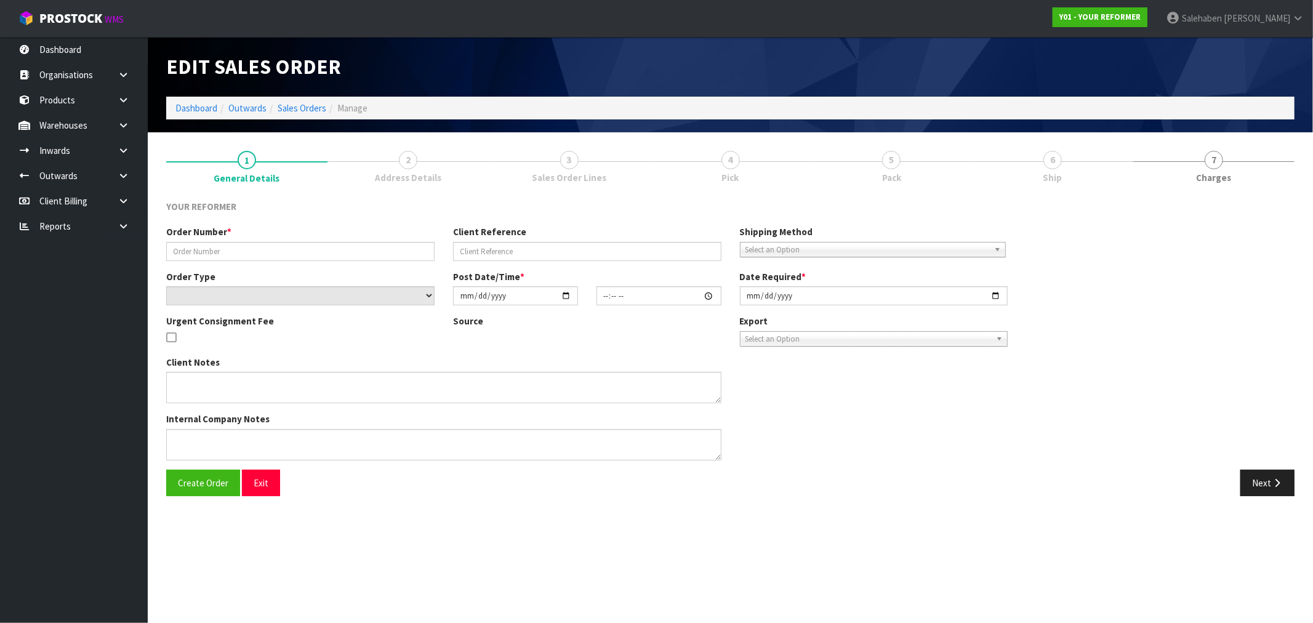
type input "5627"
type input "JENNA ANDREWS"
select select "number:0"
type input "2025-09-29"
type input "14:06:00.000"
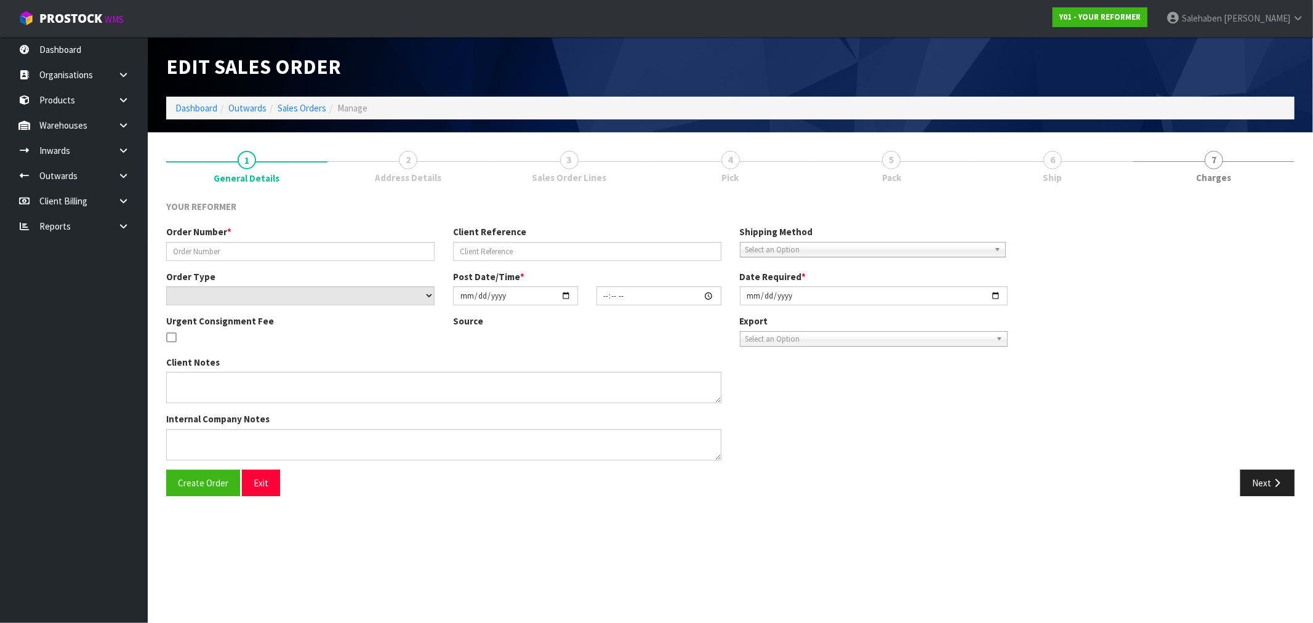
type input "2025-09-29"
type textarea "JENNA ANDREWS 14 HULL ROAD AUK WAIUKU 2123 NEW ZEALAND +64 21 235 4489"
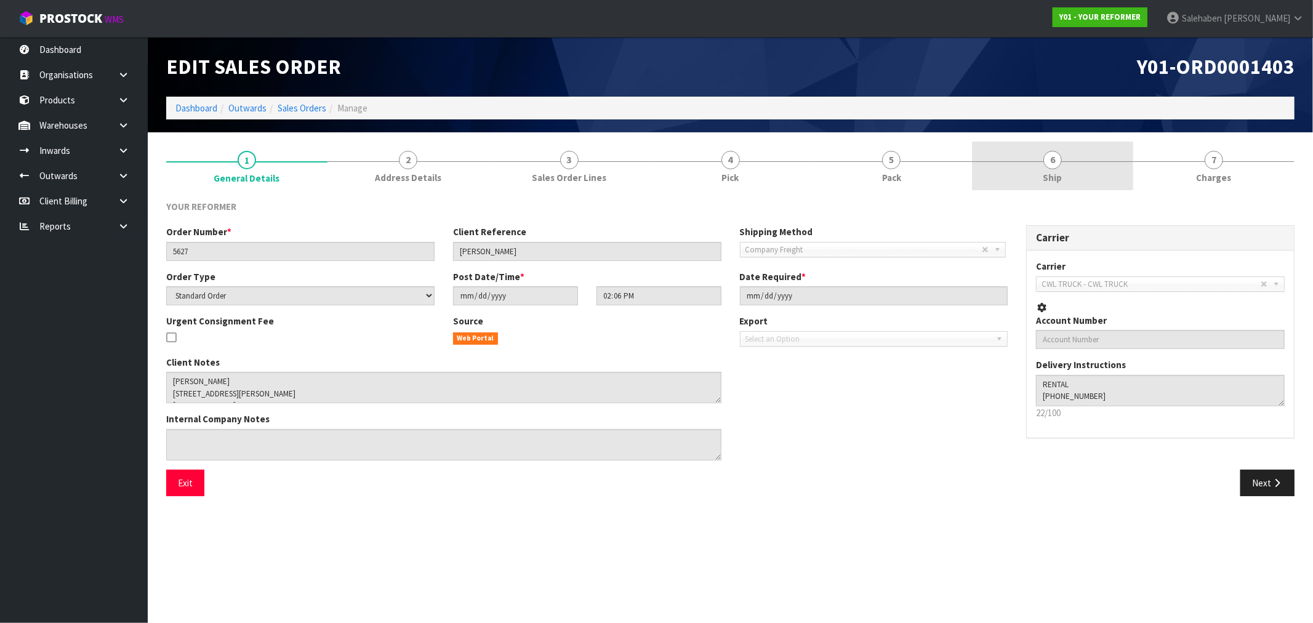
click at [1045, 175] on span "Ship" at bounding box center [1052, 177] width 19 height 13
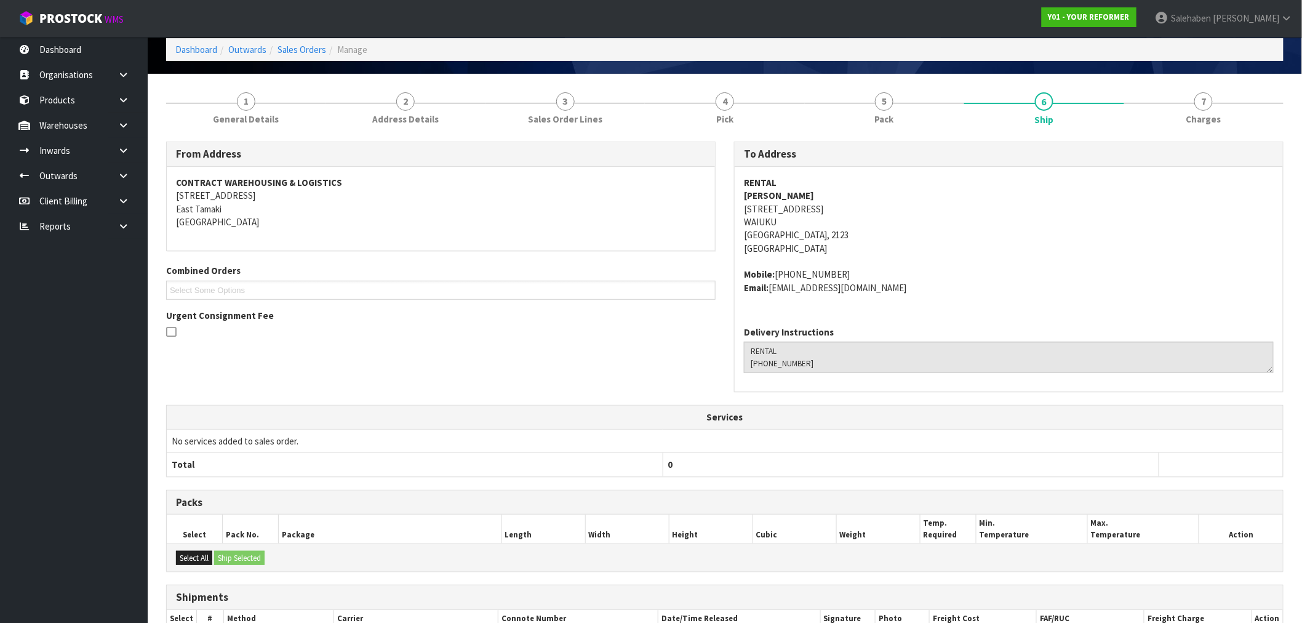
scroll to position [181, 0]
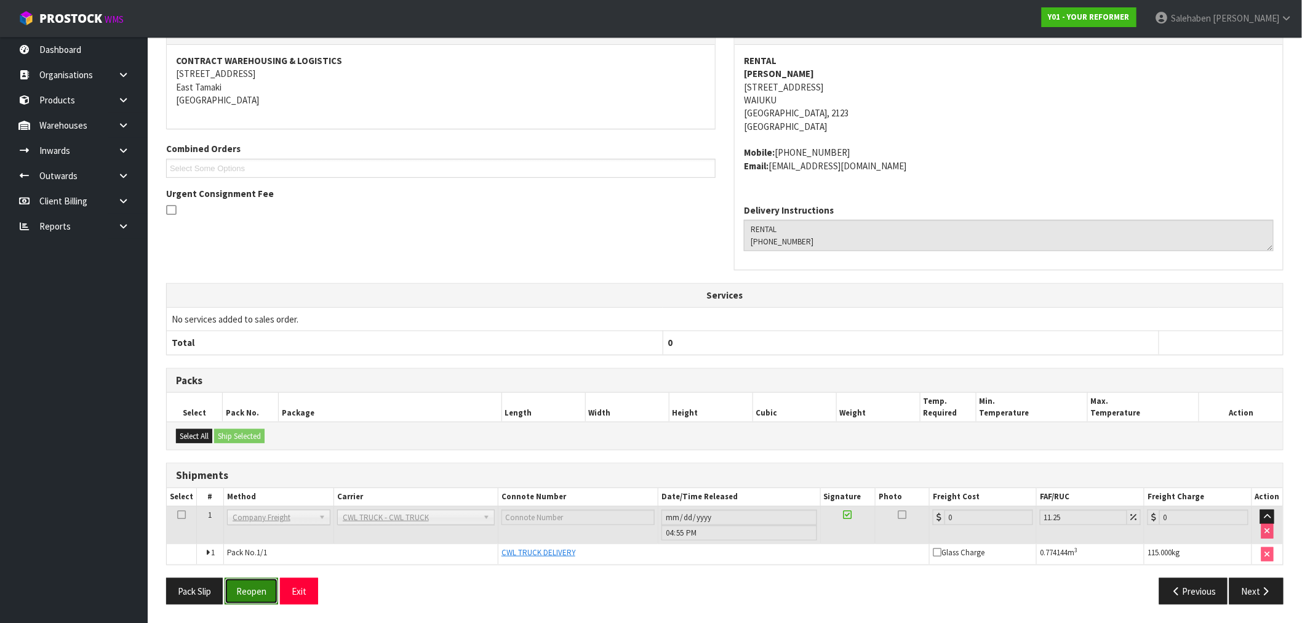
click at [235, 592] on button "Reopen" at bounding box center [252, 591] width 54 height 26
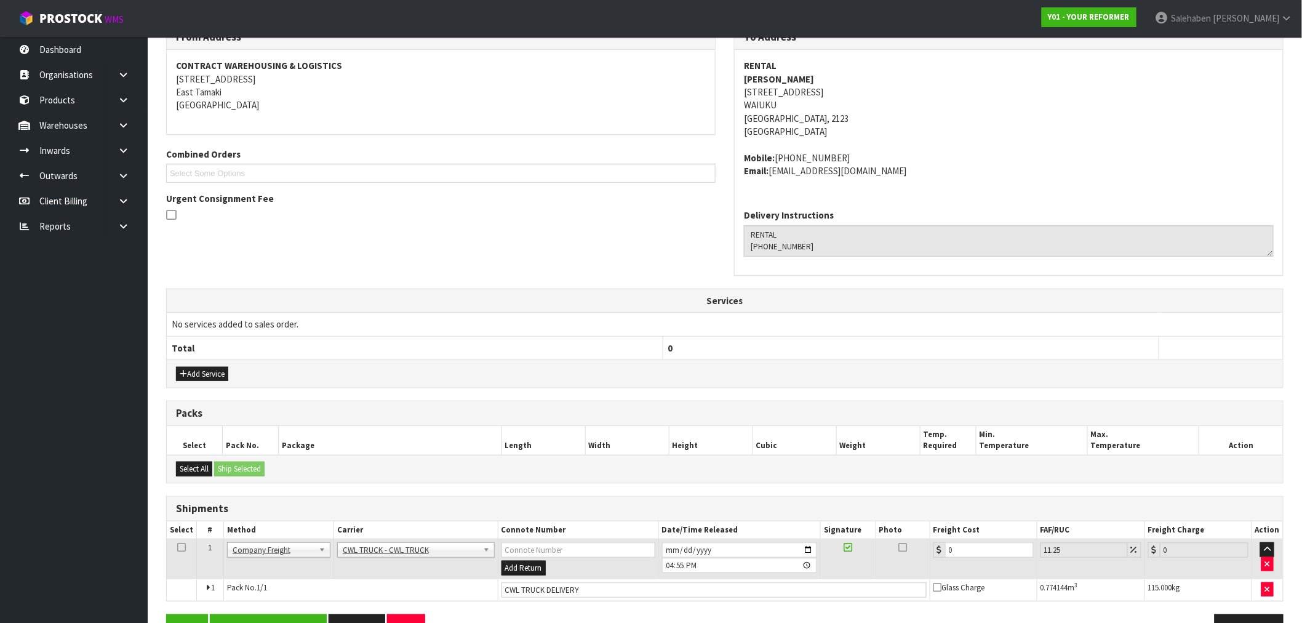
scroll to position [225, 0]
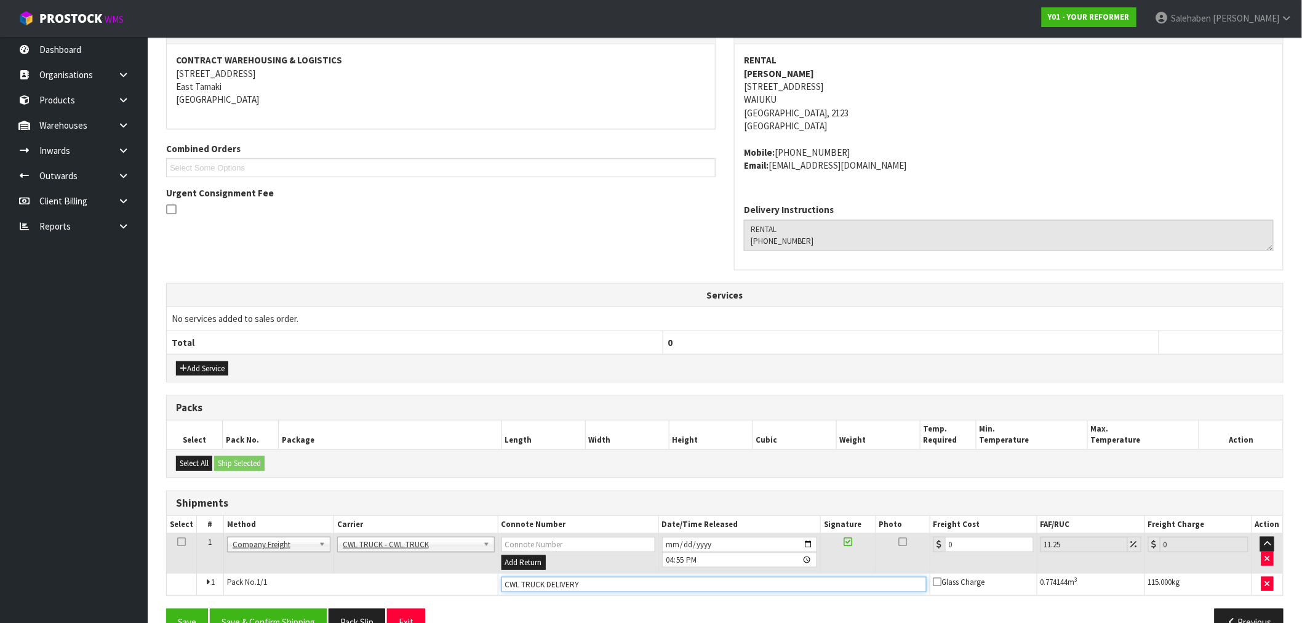
click at [592, 579] on input "CWL TRUCK DELIVERY" at bounding box center [714, 584] width 425 height 15
type input "CWL TRUCK DELIVERED"
drag, startPoint x: 950, startPoint y: 548, endPoint x: 905, endPoint y: 561, distance: 46.2
click at [915, 557] on tr "1 Client Local Pickup Customer Local Pickup Company Freight Contracted Freight …" at bounding box center [725, 554] width 1117 height 40
type input "3"
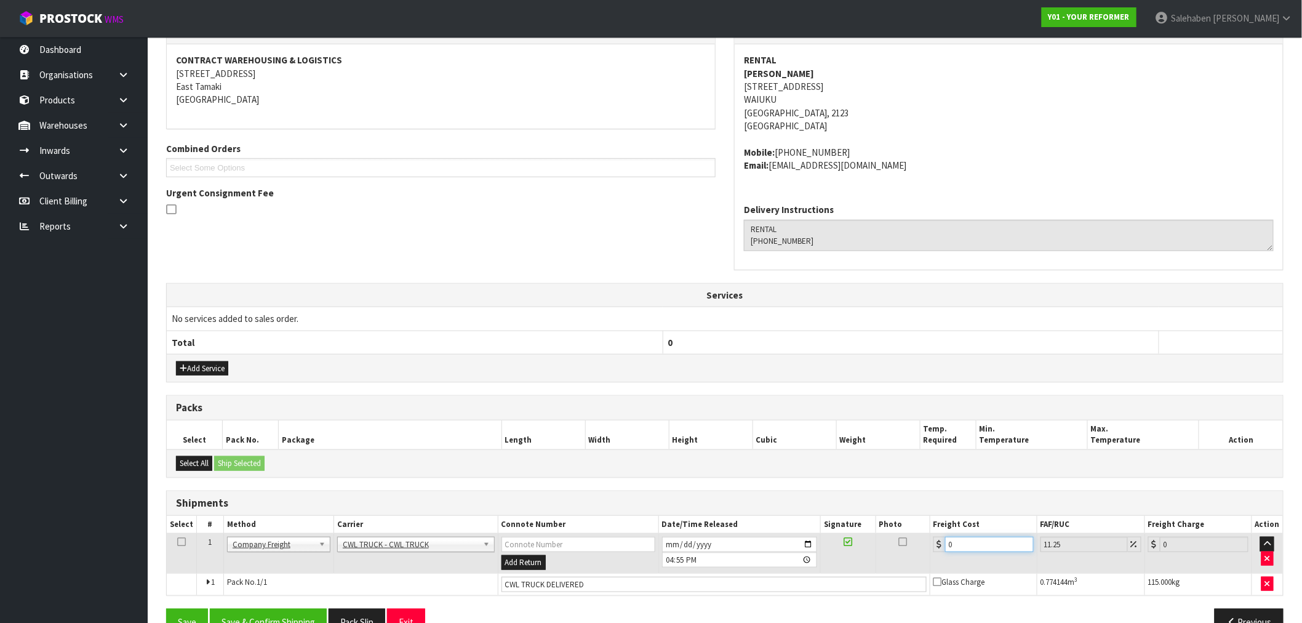
type input "3.34"
type input "36"
type input "40.05"
type input "364"
type input "404.95"
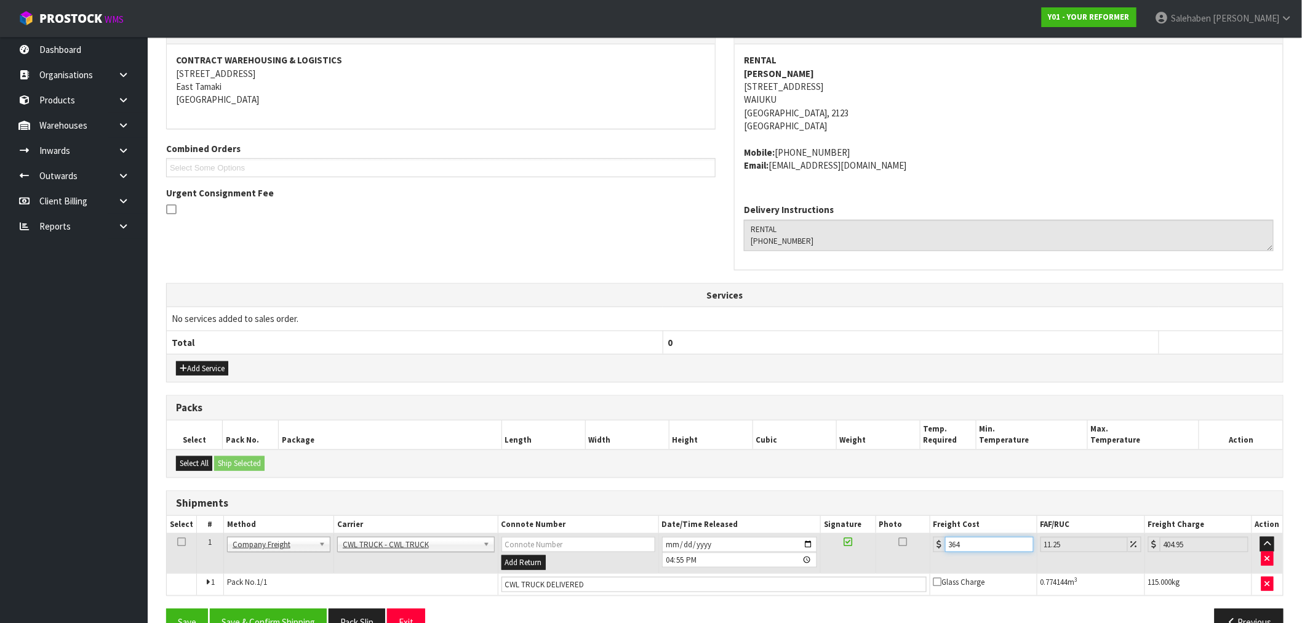
type input "364.2"
type input "405.17"
type input "364.25"
type input "405.23"
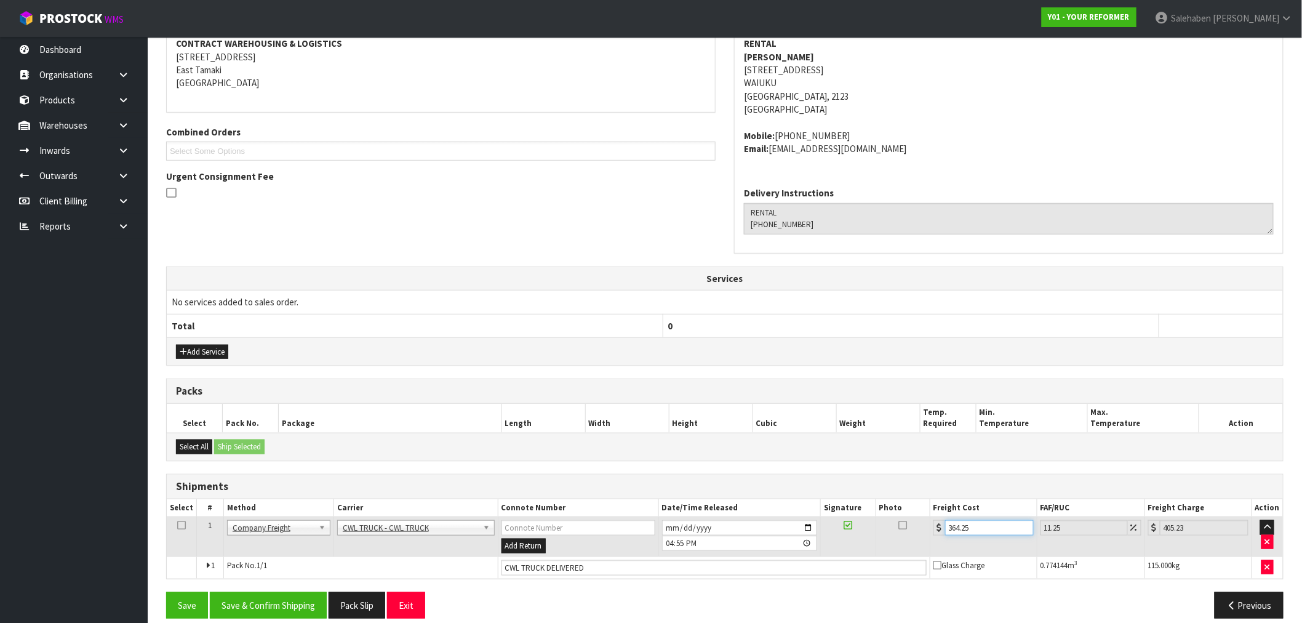
scroll to position [256, 0]
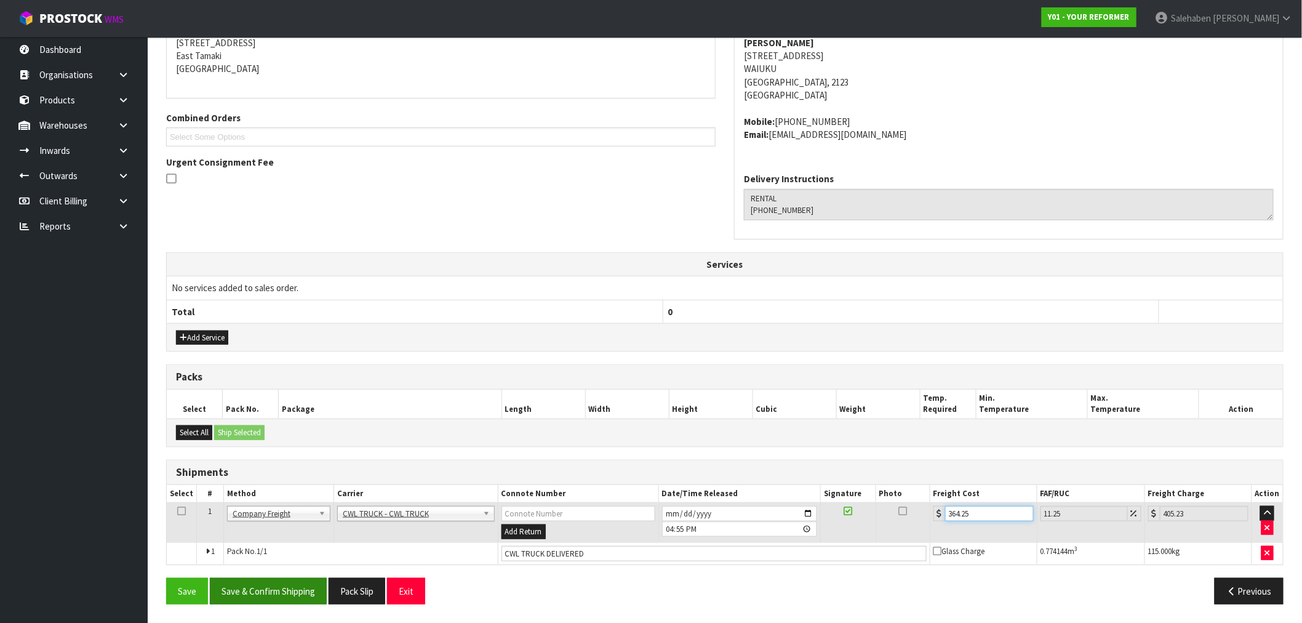
type input "364.25"
click at [291, 583] on button "Save & Confirm Shipping" at bounding box center [268, 591] width 117 height 26
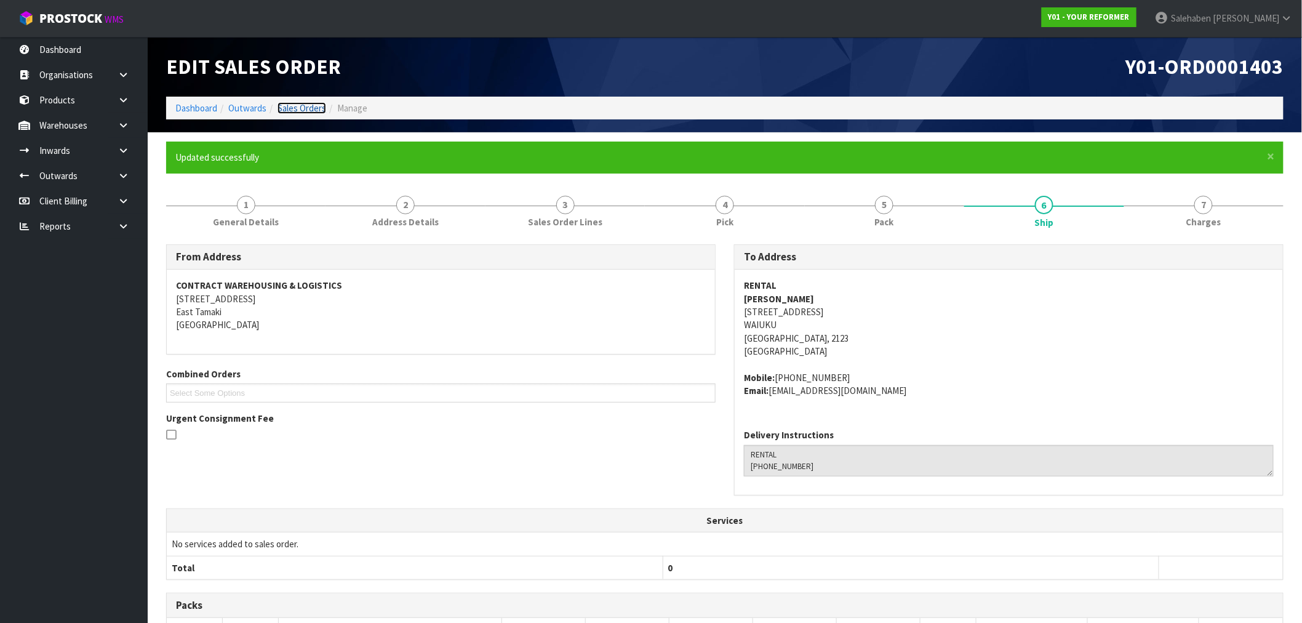
click at [306, 106] on link "Sales Orders" at bounding box center [302, 108] width 49 height 12
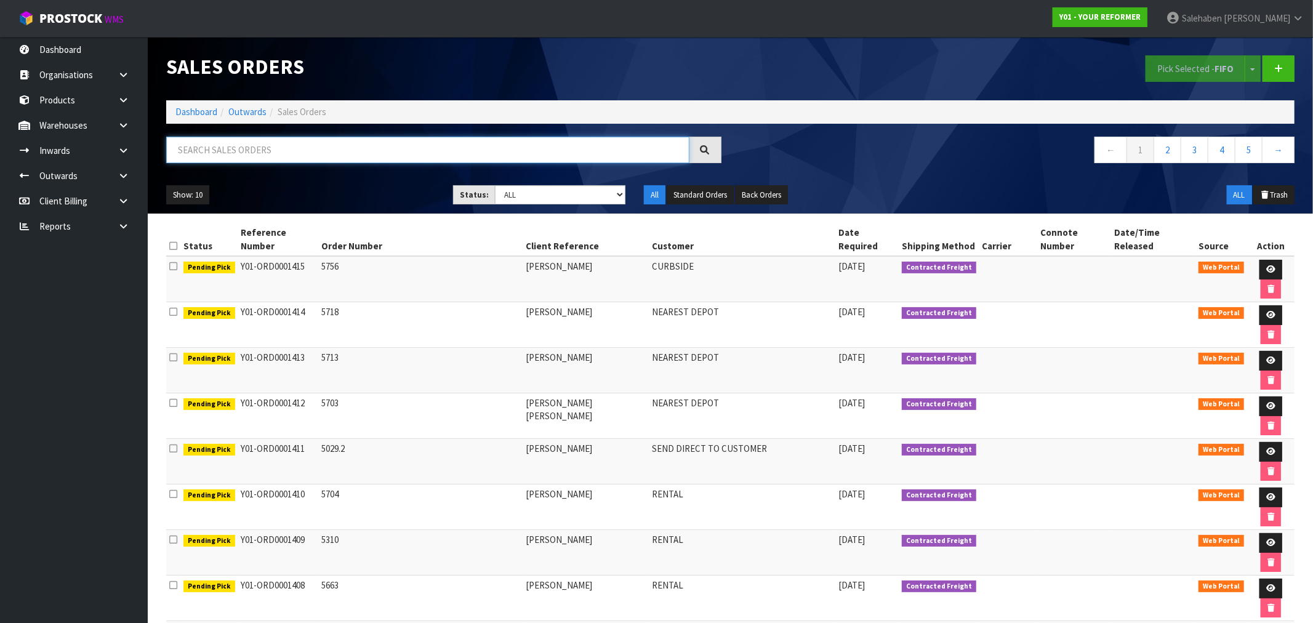
drag, startPoint x: 270, startPoint y: 136, endPoint x: 262, endPoint y: 145, distance: 11.8
click at [266, 143] on input "text" at bounding box center [427, 150] width 523 height 26
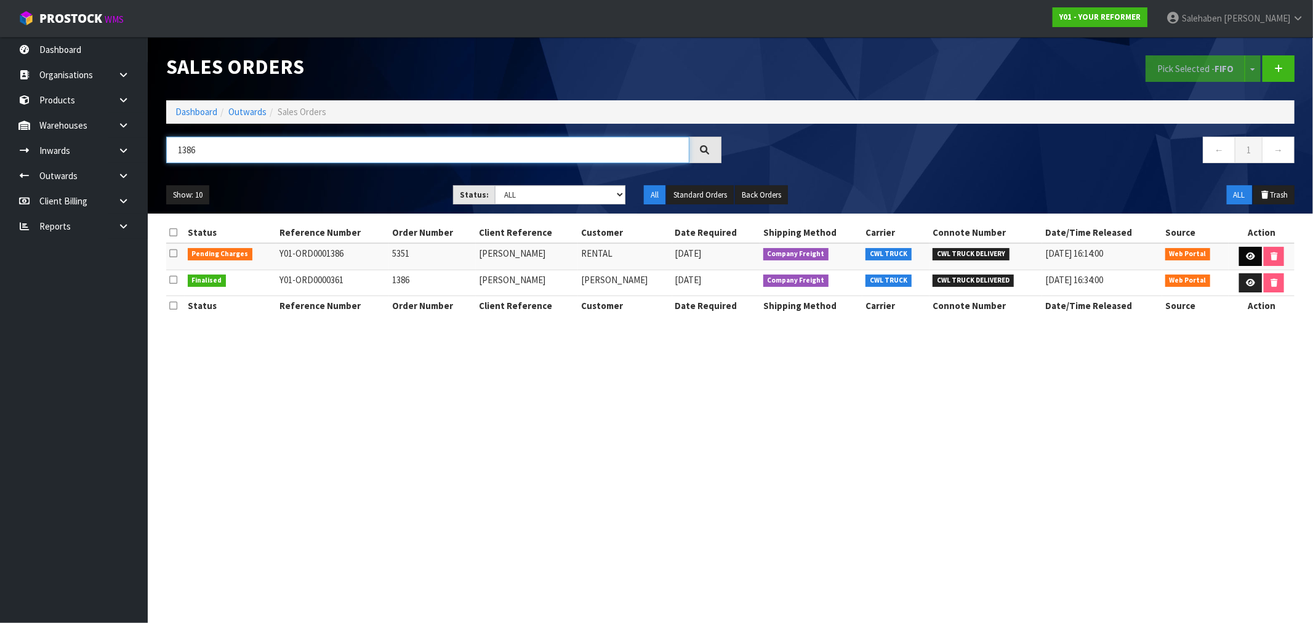
type input "1386"
click at [1241, 253] on link at bounding box center [1250, 257] width 23 height 20
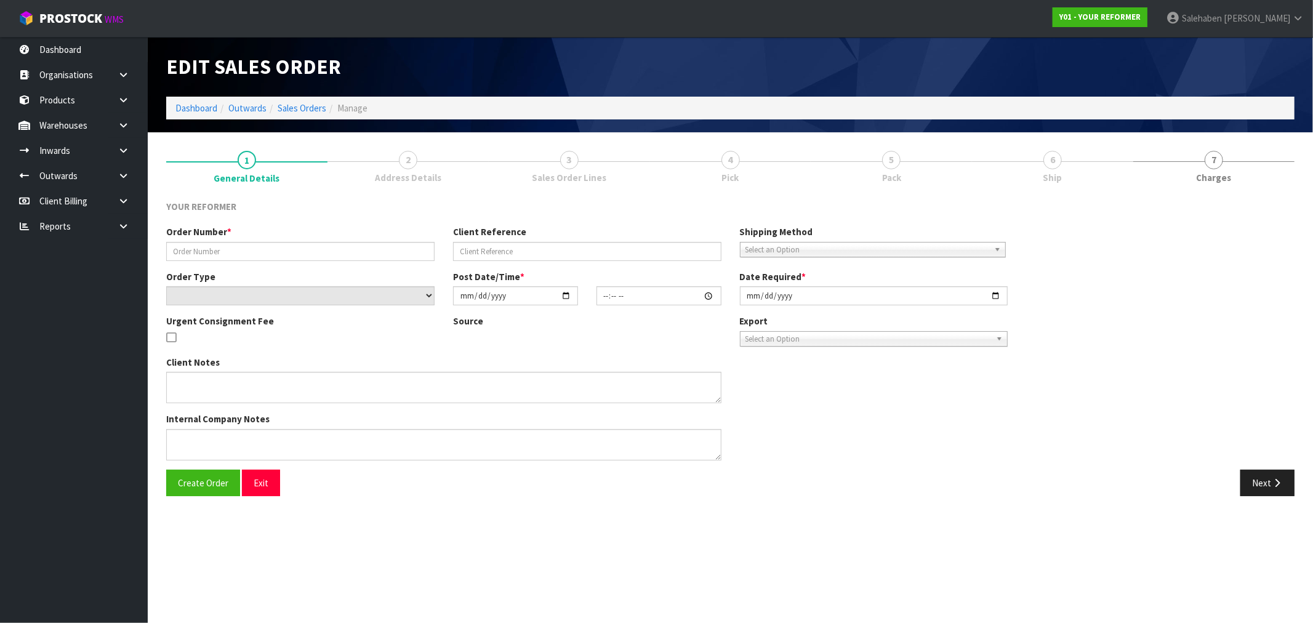
type input "5351"
type input "NATALIE LE PINE"
select select "number:0"
type input "2025-09-29"
type input "12:10:00.000"
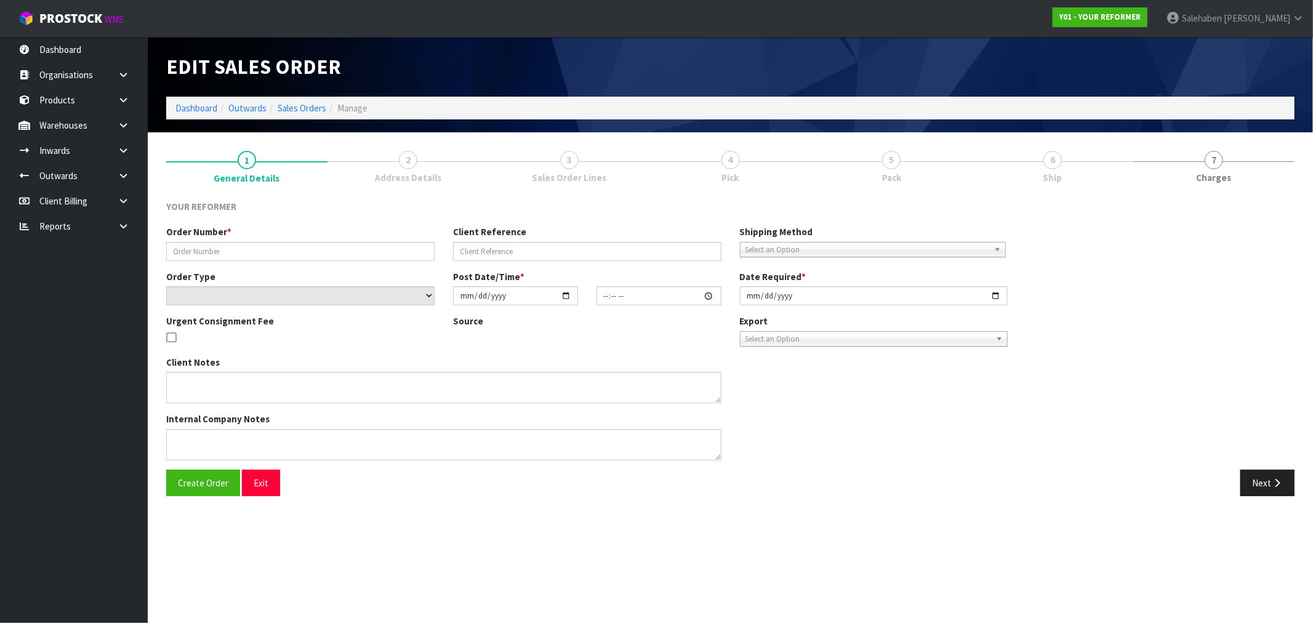
type input "2025-09-29"
type textarea "NATALIE LE PINE 42 KAIAWA STREET AUK BEACHLANDS 2018 NEW ZEALAND +64 21 144 8565"
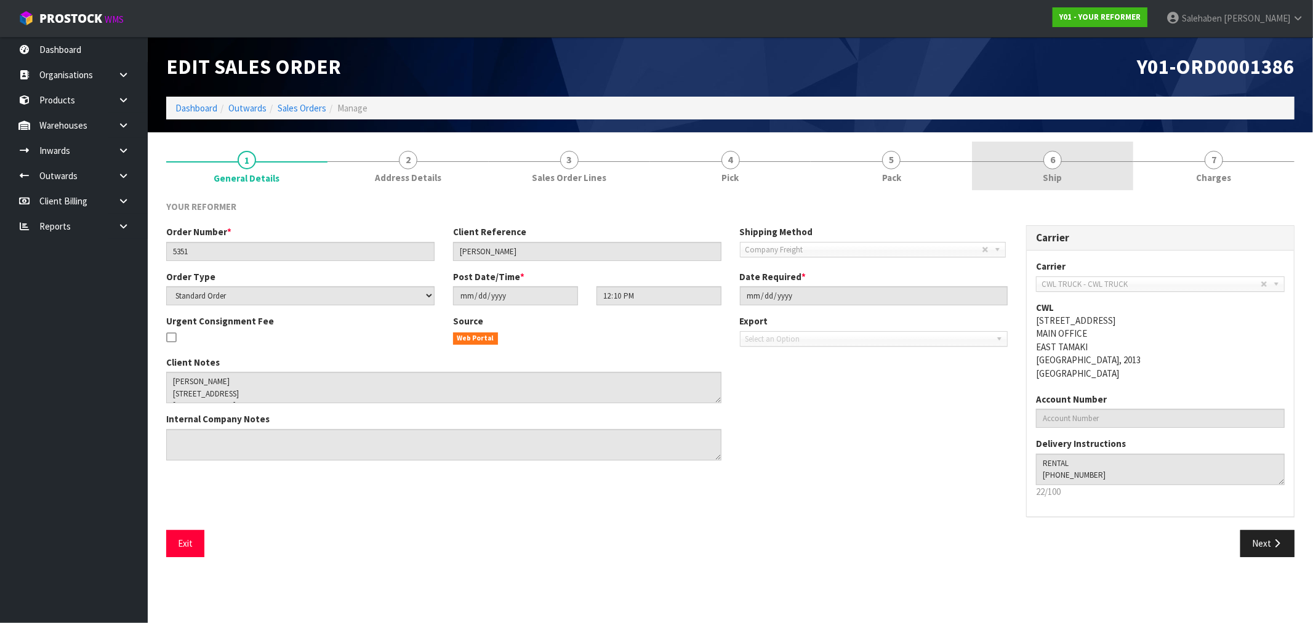
click at [1051, 171] on span "Ship" at bounding box center [1052, 177] width 19 height 13
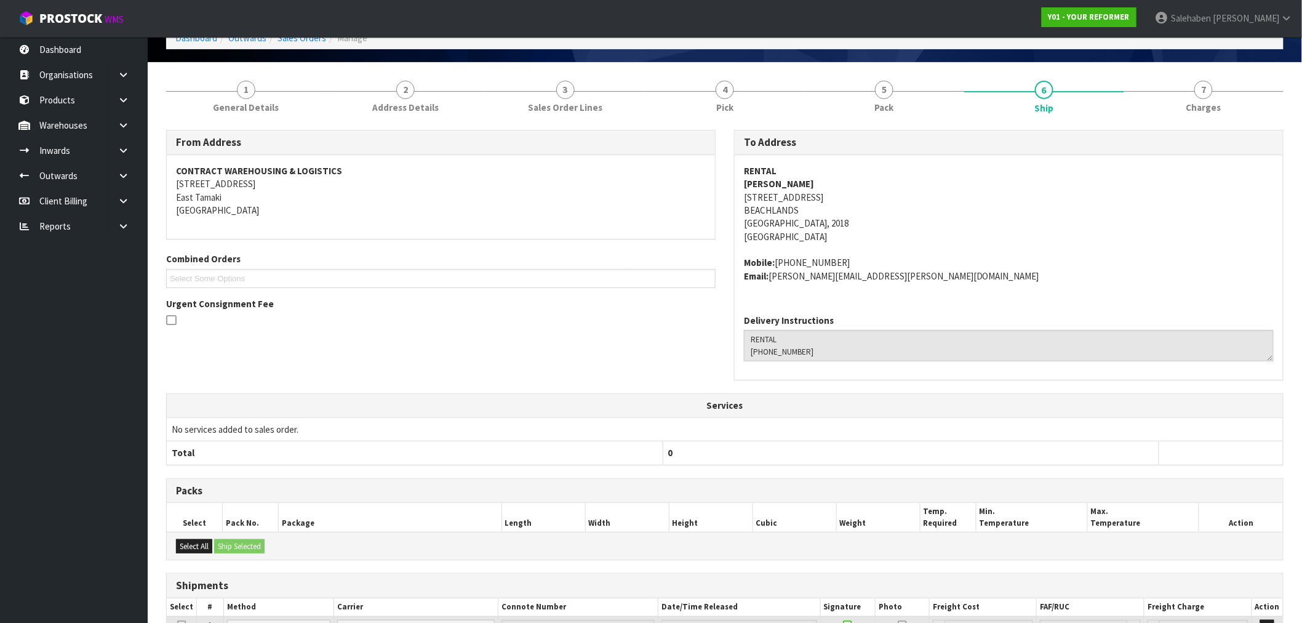
scroll to position [181, 0]
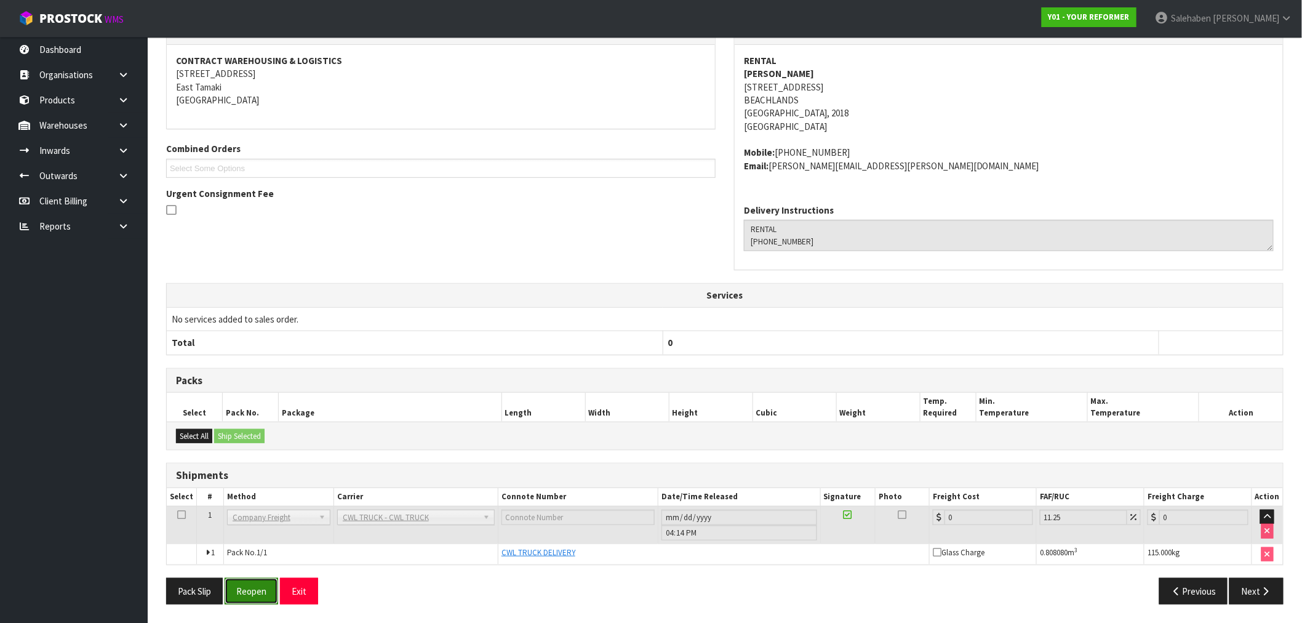
click at [245, 599] on button "Reopen" at bounding box center [252, 591] width 54 height 26
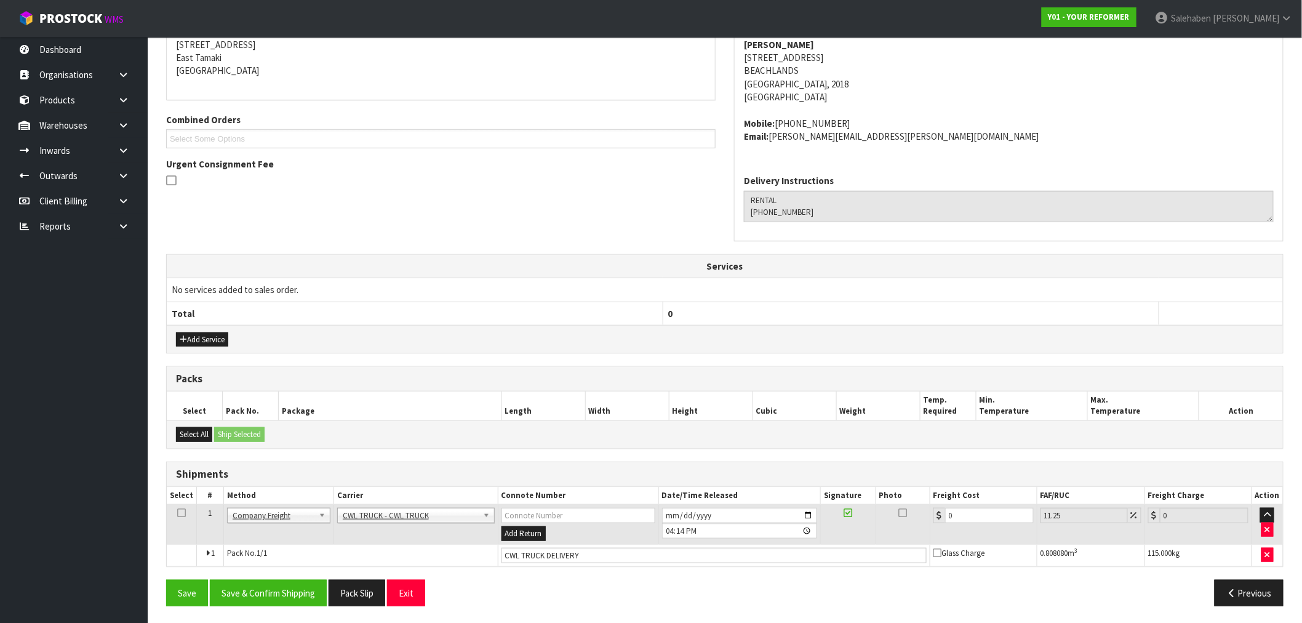
scroll to position [256, 0]
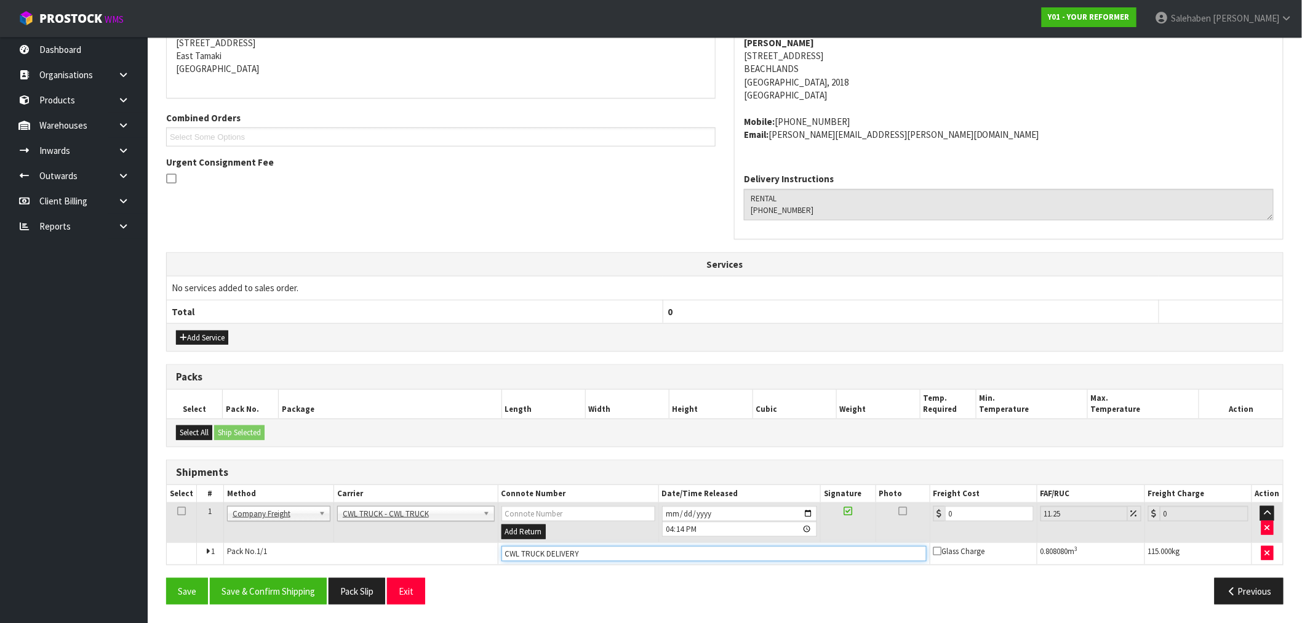
click at [600, 553] on input "CWL TRUCK DELIVERY" at bounding box center [714, 553] width 425 height 15
type input "CWL TRUCK DELIVERED"
drag, startPoint x: 902, startPoint y: 531, endPoint x: 853, endPoint y: 544, distance: 51.1
click at [865, 539] on tr "1 Client Local Pickup Customer Local Pickup Company Freight Contracted Freight …" at bounding box center [725, 523] width 1117 height 40
type input "1"
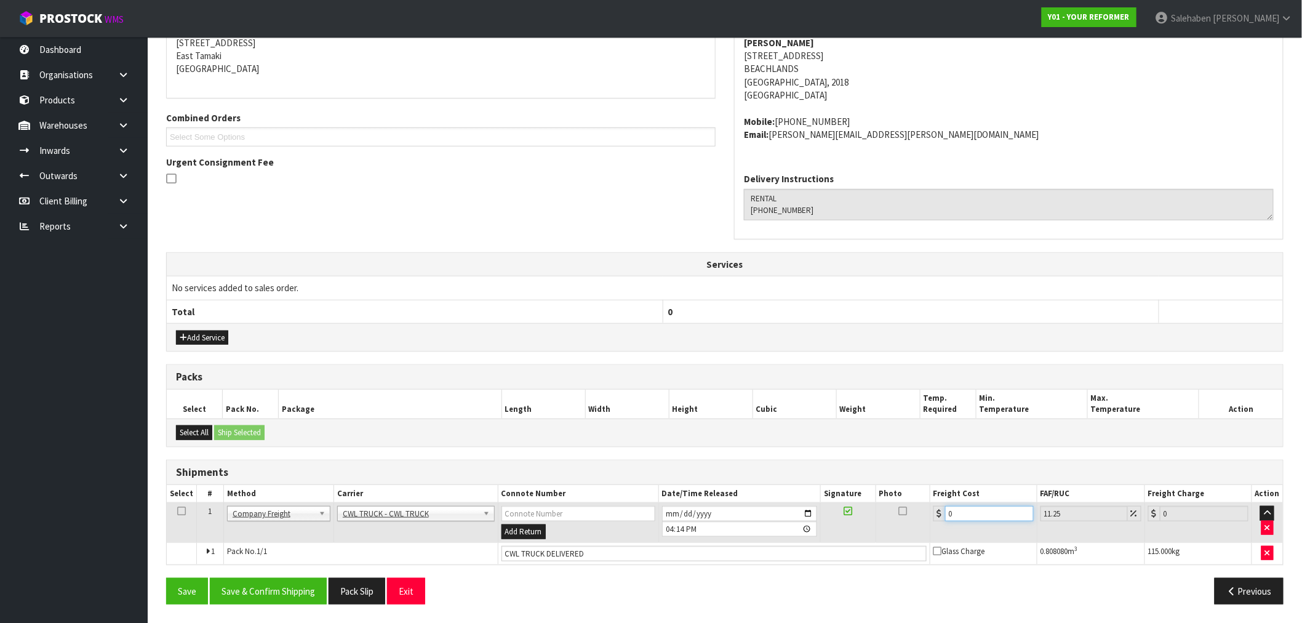
type input "1.11"
type input "16"
type input "17.8"
type input "168"
type input "186.9"
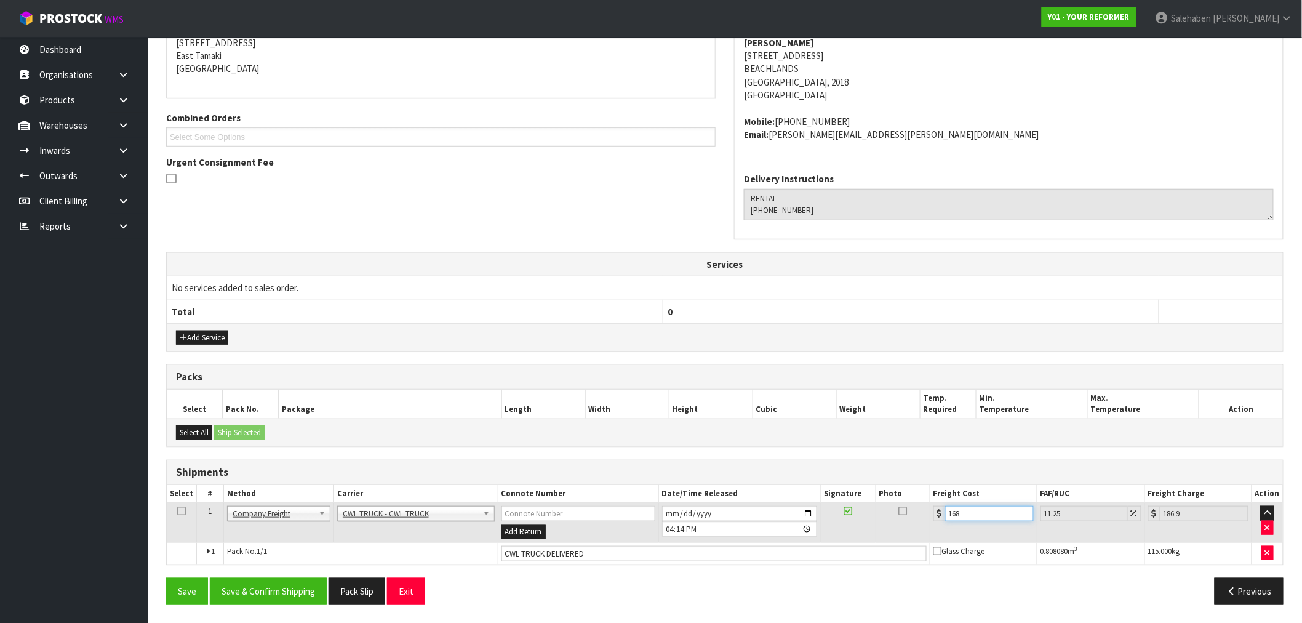
type input "168.5"
type input "187.46"
type input "168.50"
click at [289, 593] on button "Save & Confirm Shipping" at bounding box center [268, 591] width 117 height 26
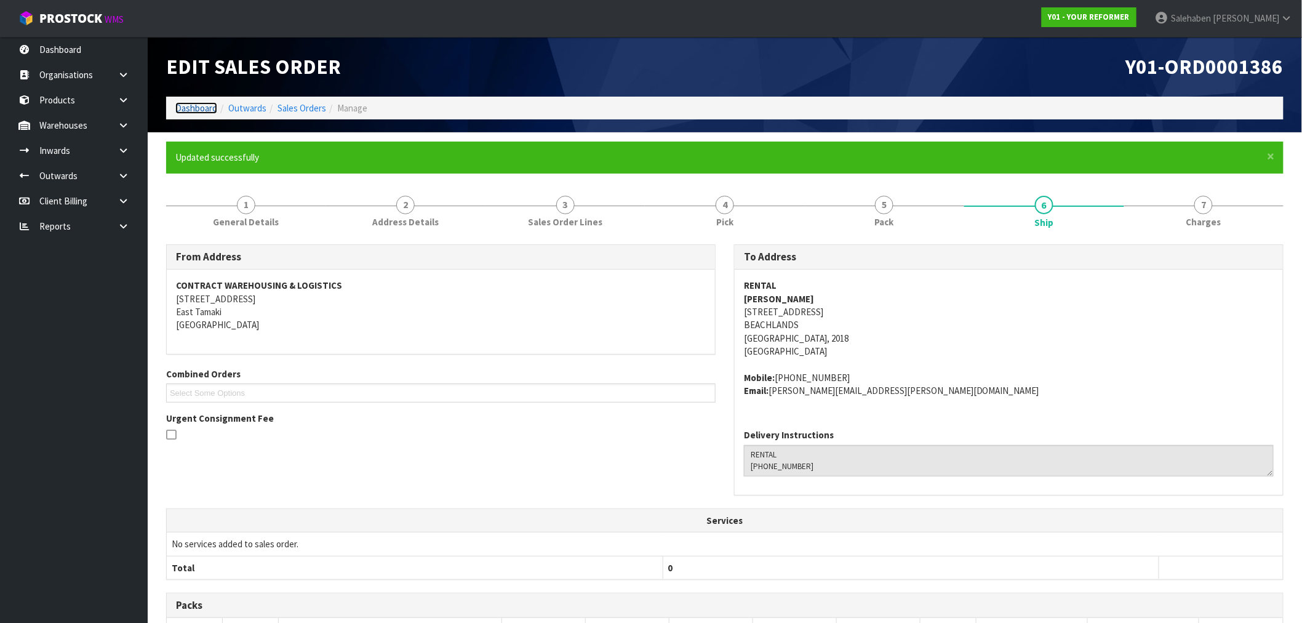
click at [185, 105] on link "Dashboard" at bounding box center [196, 108] width 42 height 12
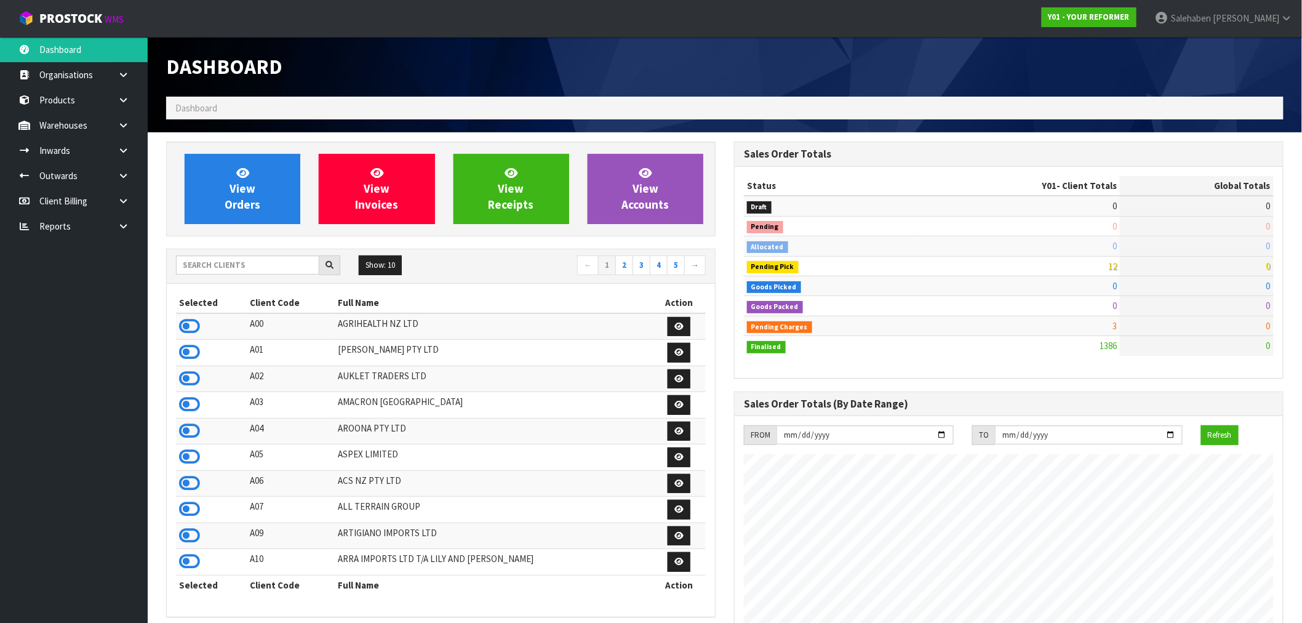
scroll to position [933, 568]
click at [214, 260] on input "text" at bounding box center [247, 264] width 143 height 19
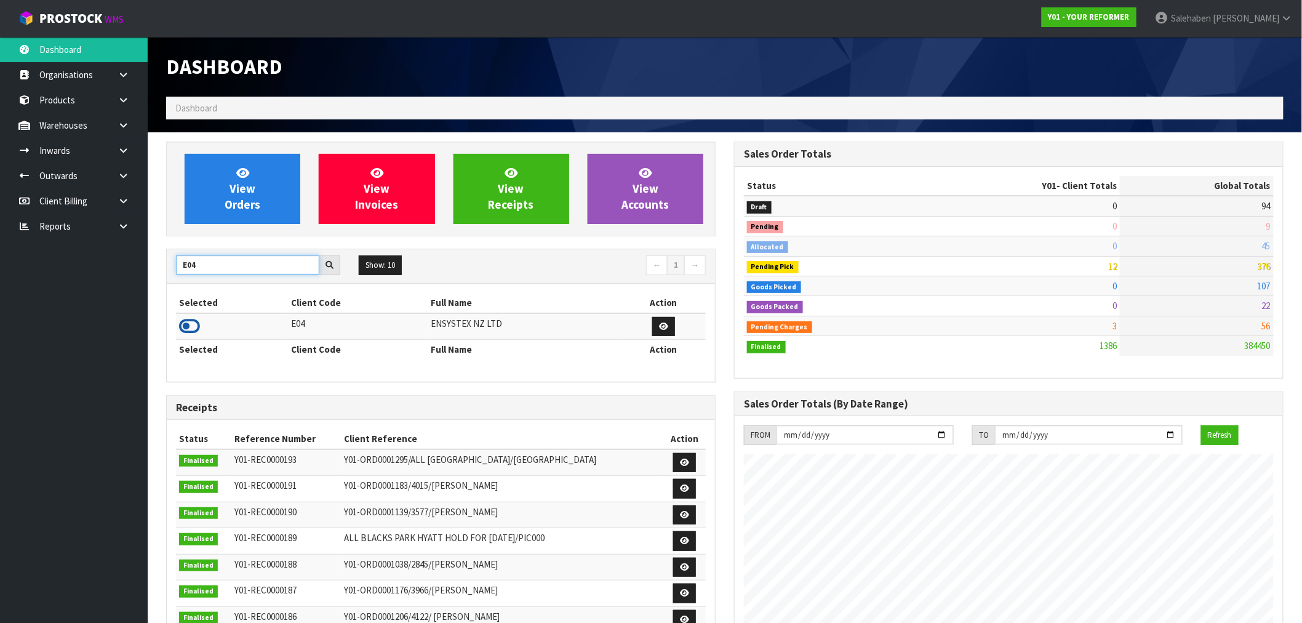
type input "E04"
click at [185, 331] on icon at bounding box center [189, 326] width 21 height 18
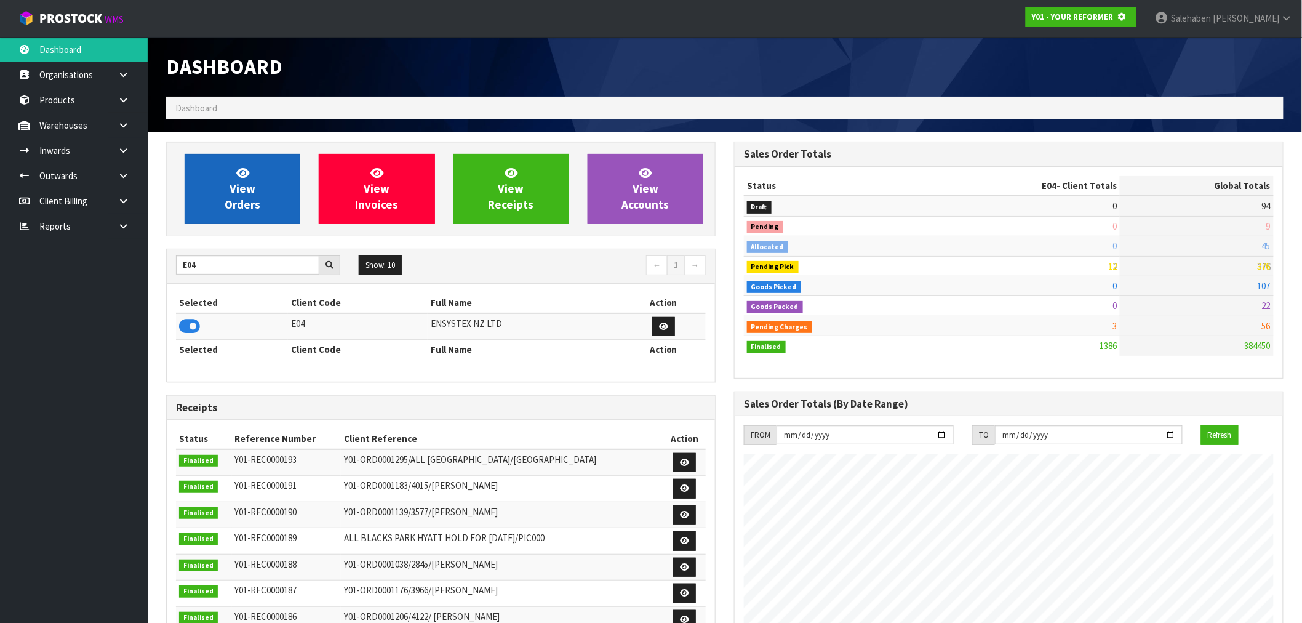
scroll to position [768, 568]
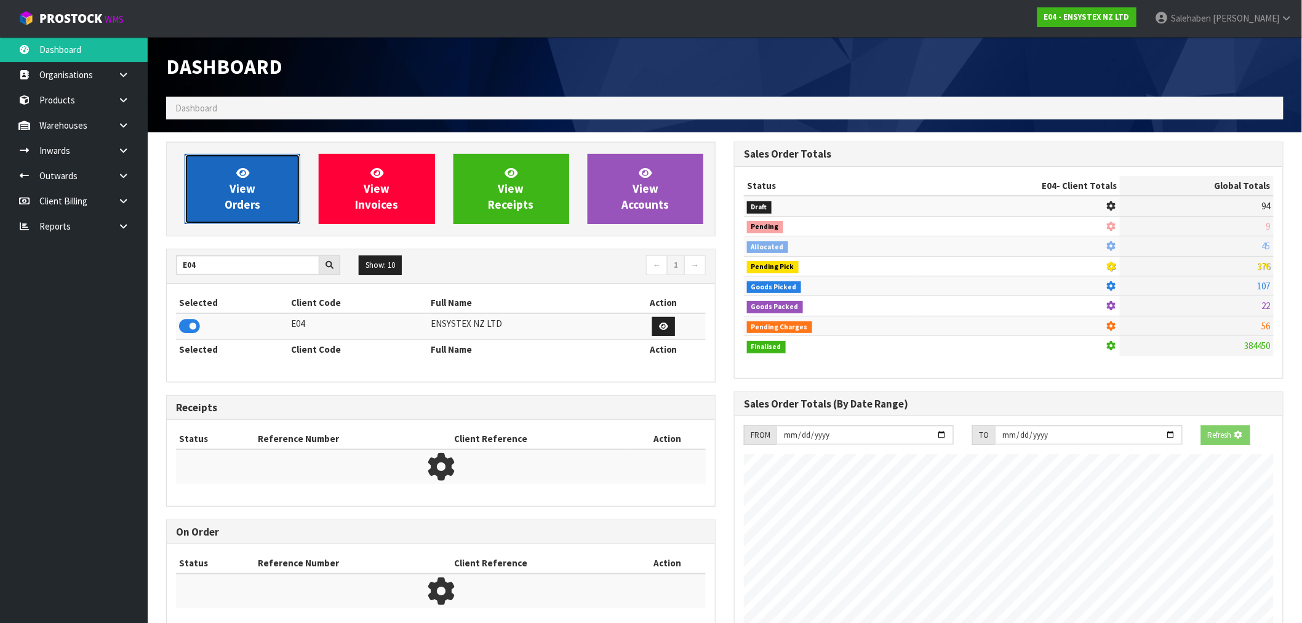
click at [241, 187] on span "View Orders" at bounding box center [243, 189] width 36 height 46
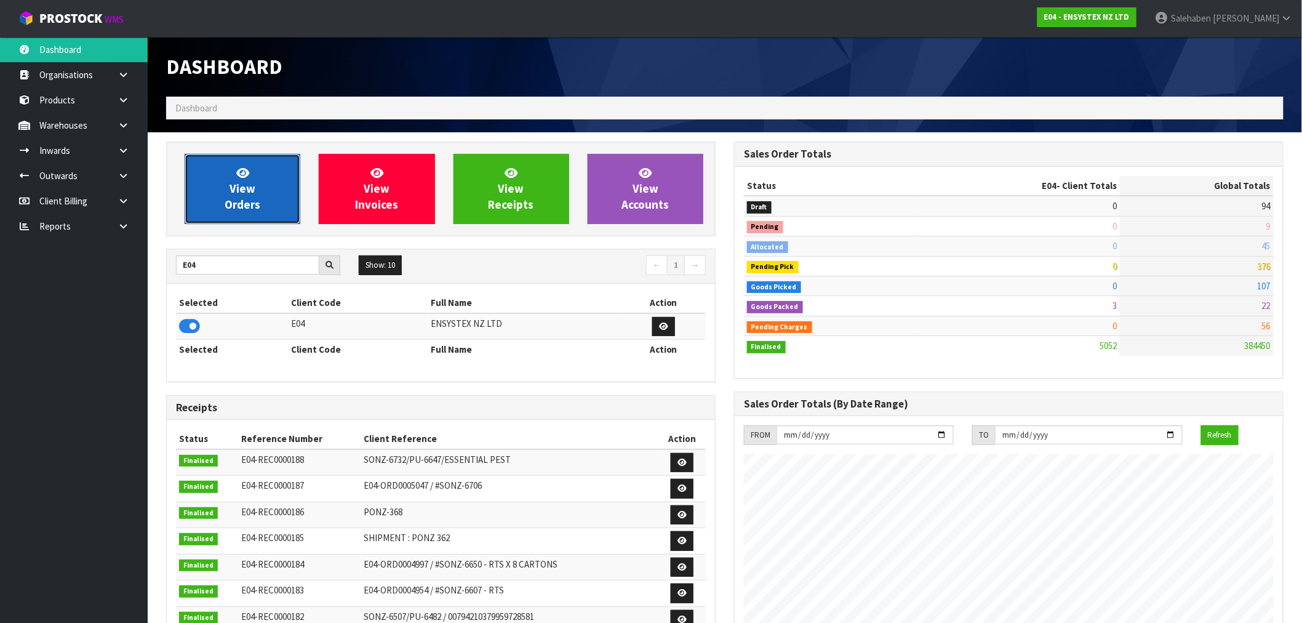
scroll to position [933, 568]
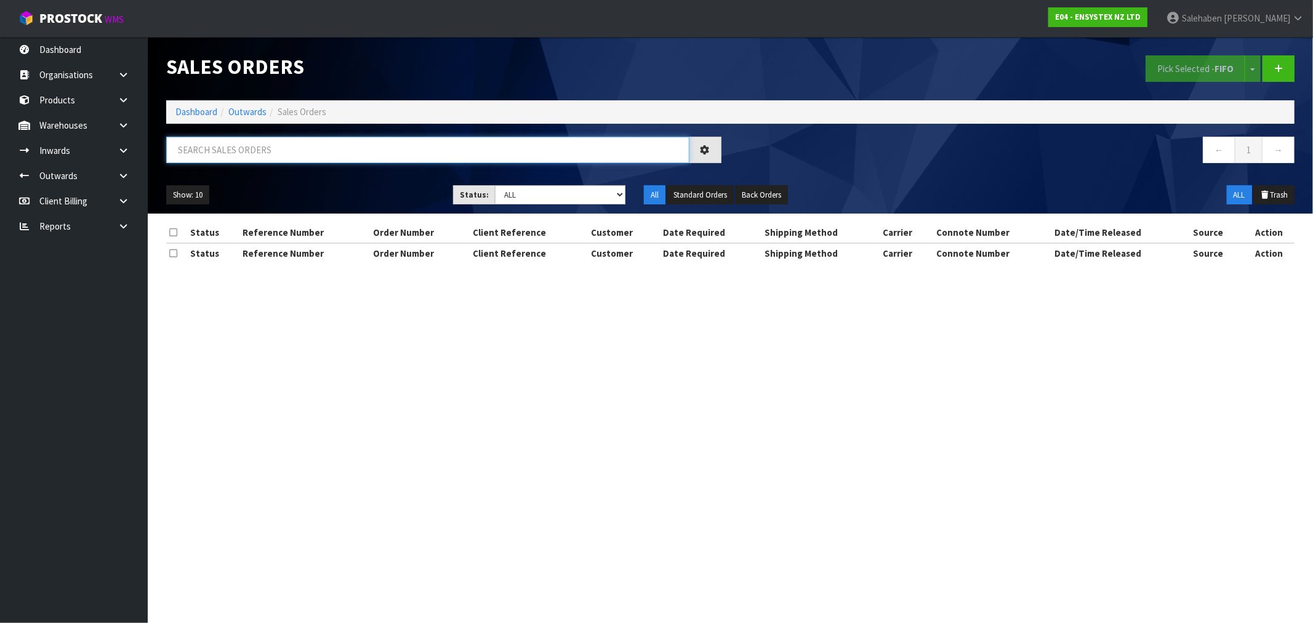
click at [256, 148] on input "text" at bounding box center [427, 150] width 523 height 26
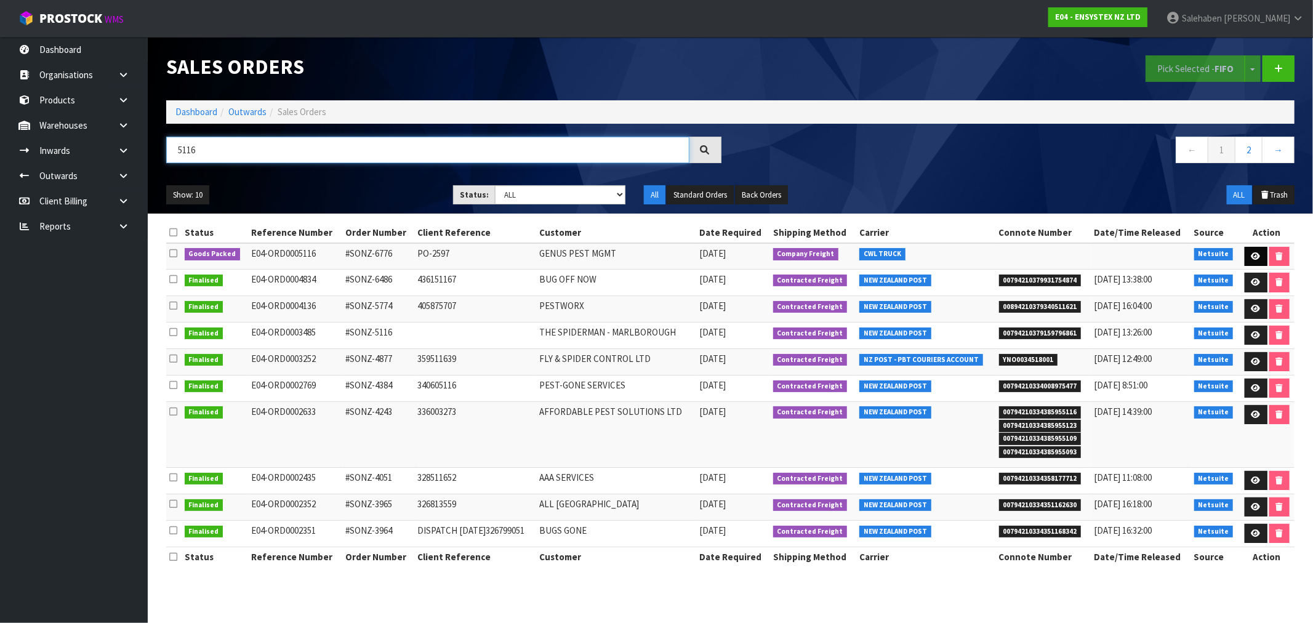
type input "5116"
click at [1253, 256] on icon at bounding box center [1255, 256] width 9 height 8
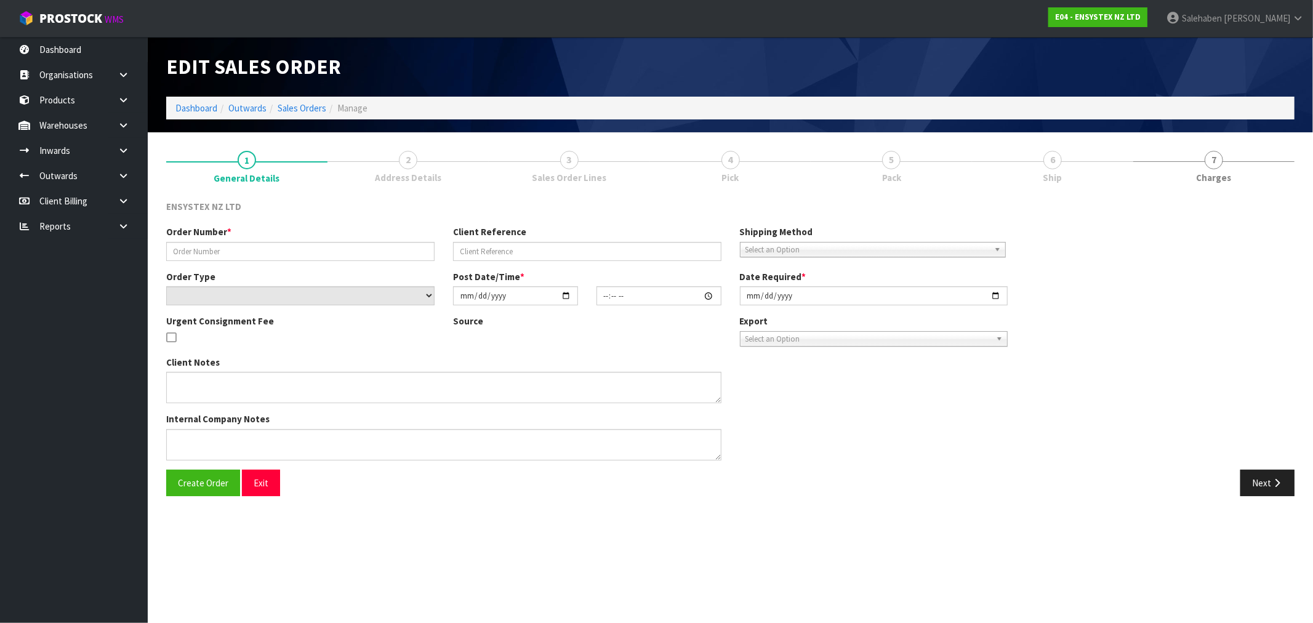
type input "#SONZ-6776"
type input "PO-2597"
select select "number:0"
type input "2025-10-03"
type input "20:00:13.000"
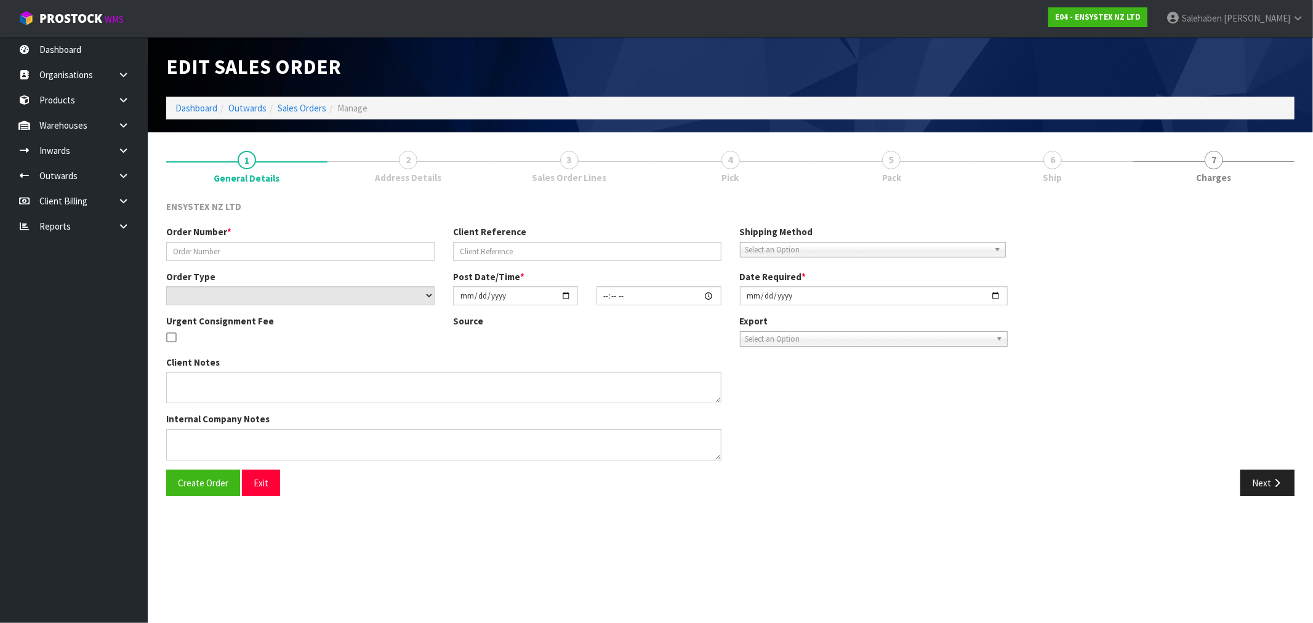
type input "2025-10-03"
type textarea "CALL ADAM 0297704290 20 MINS BEFORE DELIVERY - SITE IS UNMANNED"
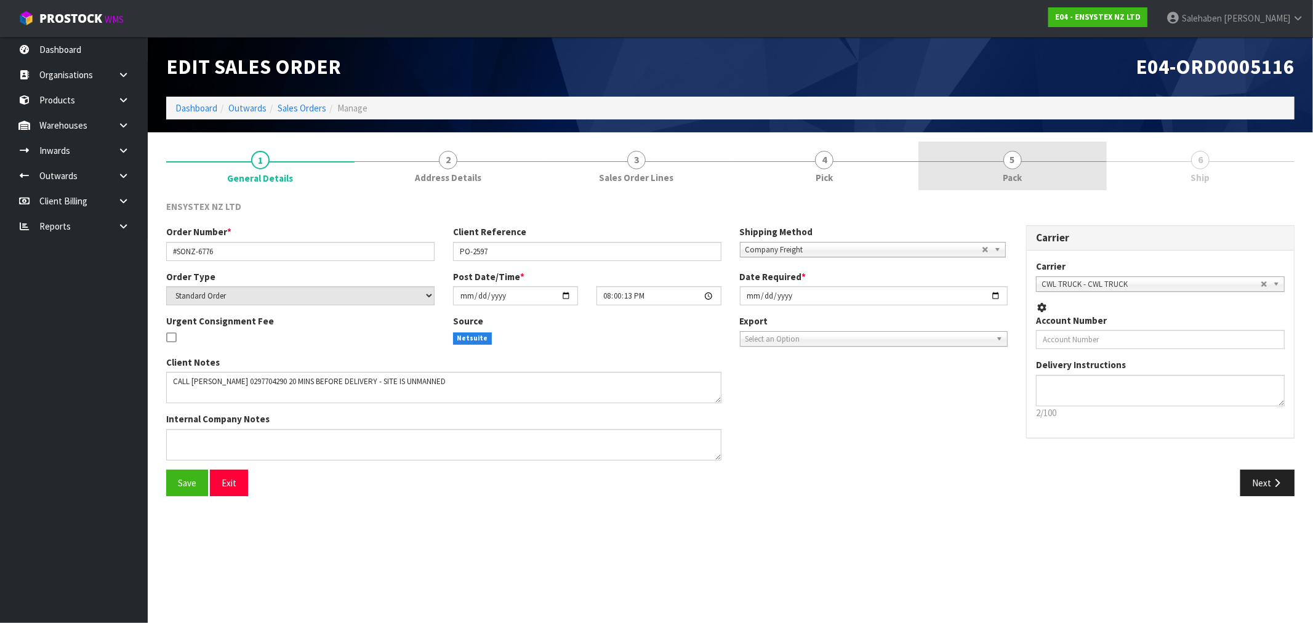
click at [1054, 171] on link "5 Pack" at bounding box center [1012, 166] width 188 height 49
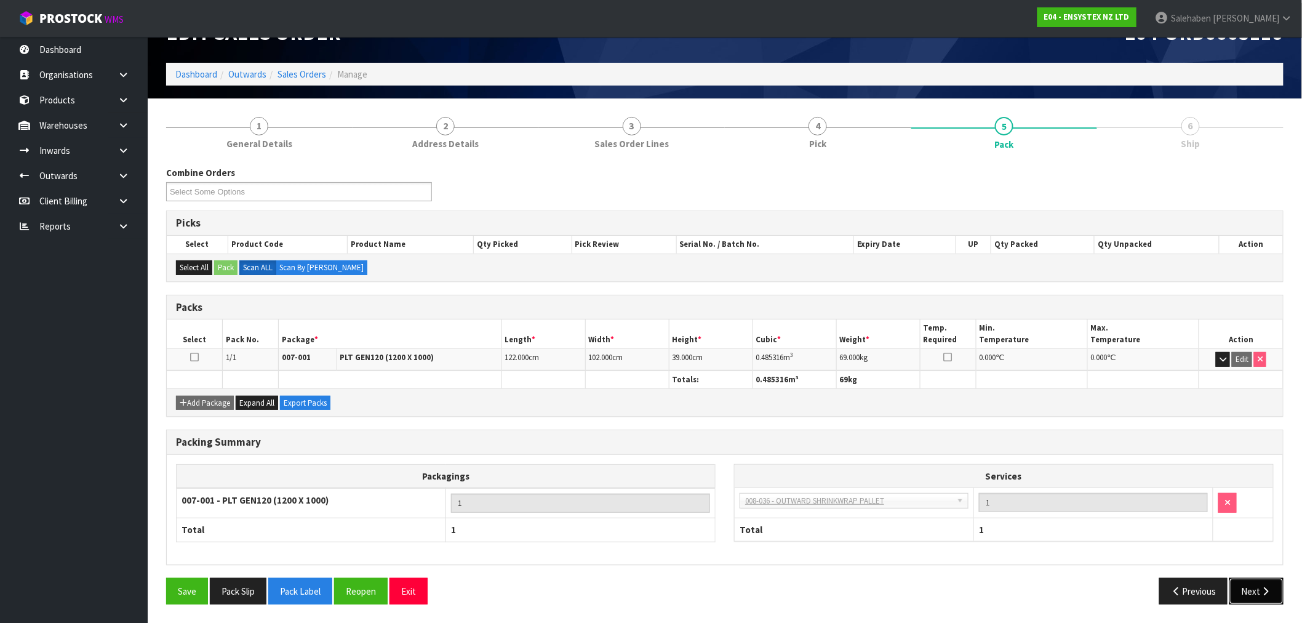
click at [1237, 598] on button "Next" at bounding box center [1257, 591] width 54 height 26
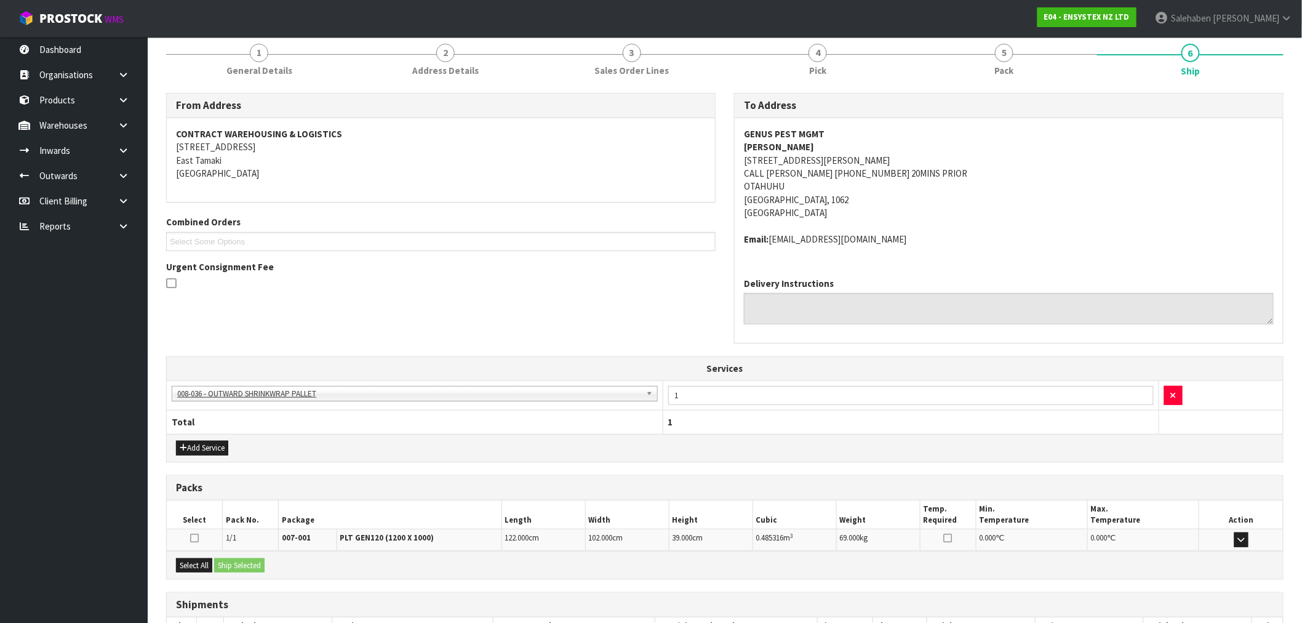
scroll to position [196, 0]
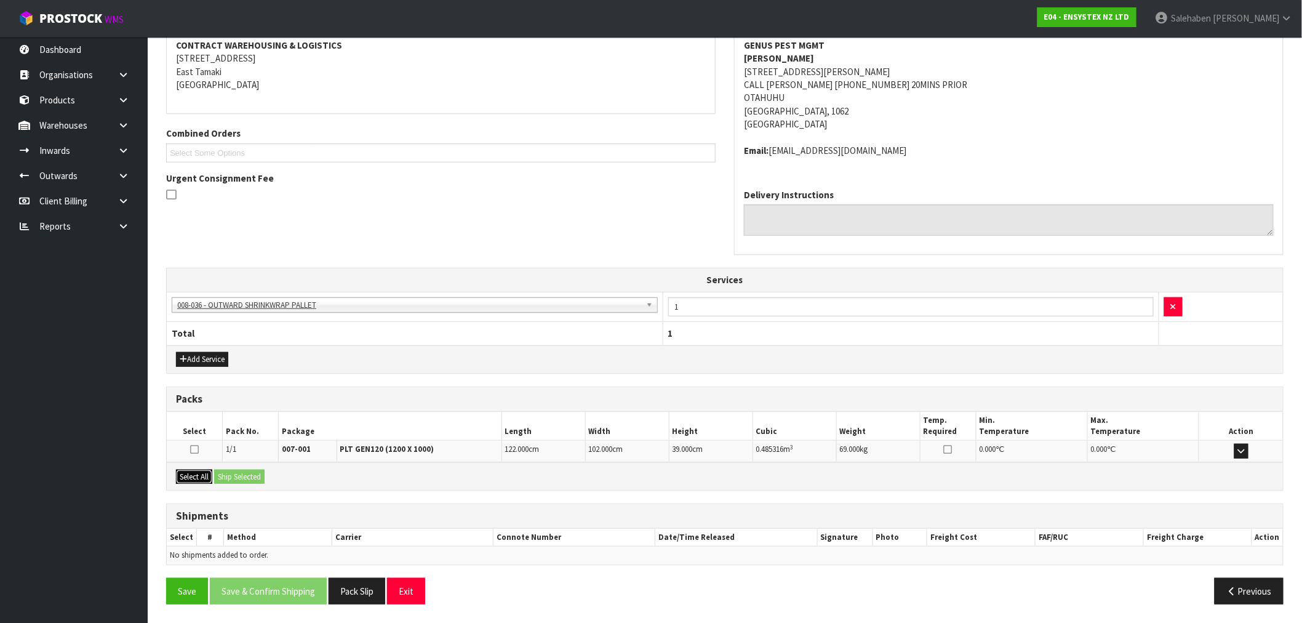
click at [196, 474] on button "Select All" at bounding box center [194, 477] width 36 height 15
click at [248, 476] on button "Ship Selected" at bounding box center [239, 477] width 50 height 15
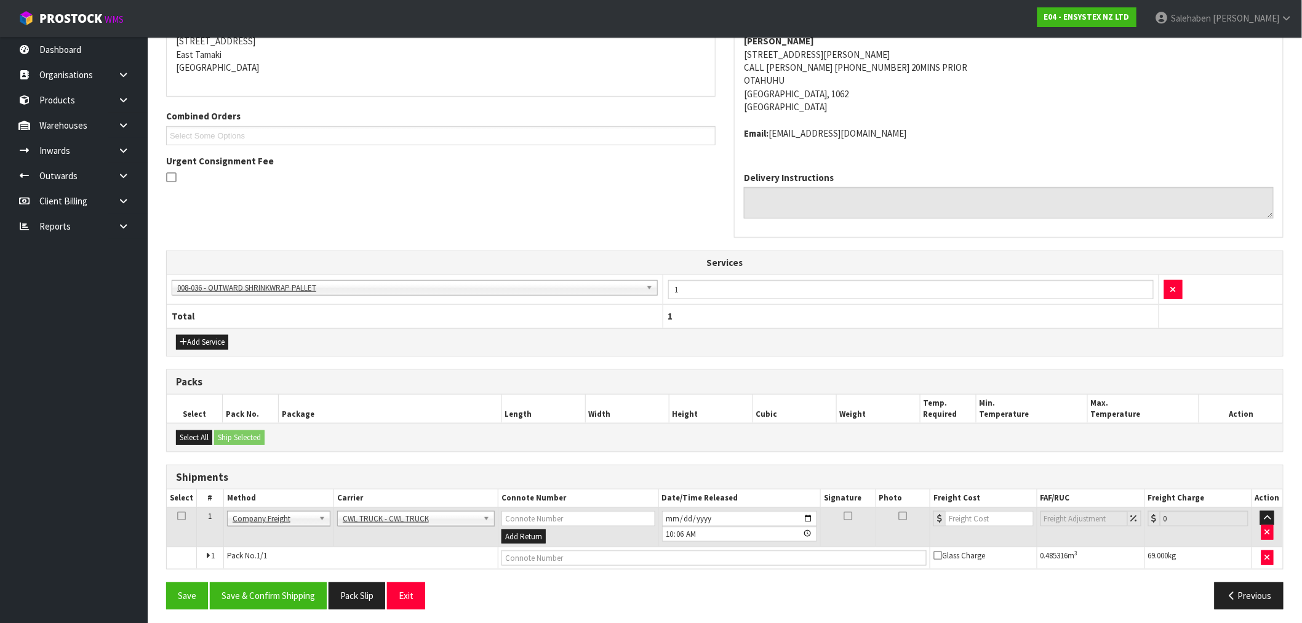
scroll to position [218, 0]
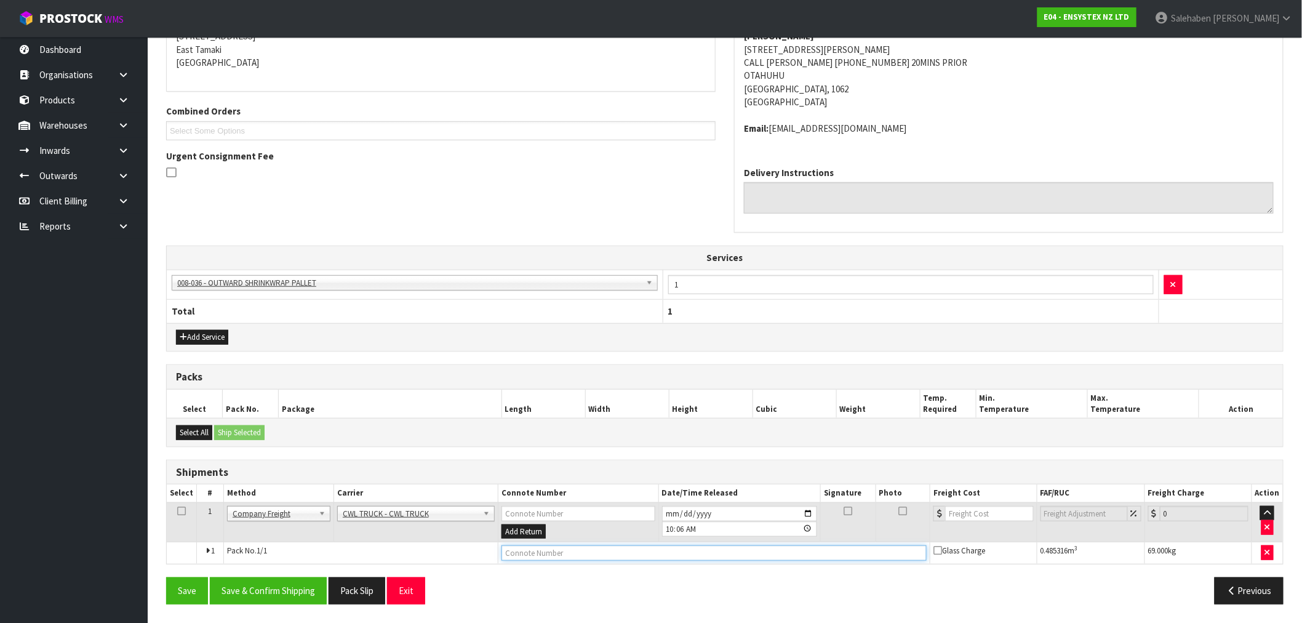
click at [516, 554] on input "text" at bounding box center [714, 552] width 425 height 15
type input "CWL TRUCK DELIVERED"
click at [806, 512] on input "2025-10-07" at bounding box center [740, 513] width 156 height 15
type input "2025-10-06"
click at [977, 511] on input "number" at bounding box center [989, 513] width 89 height 15
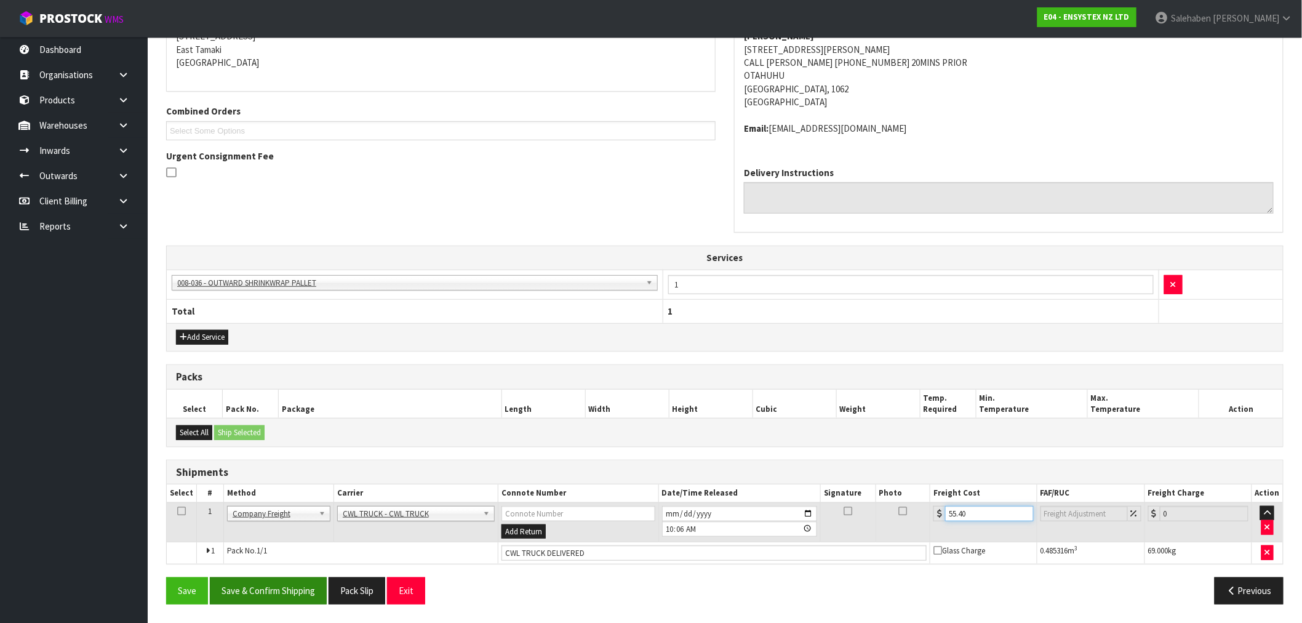
type input "55.40"
click at [286, 593] on button "Save & Confirm Shipping" at bounding box center [268, 590] width 117 height 26
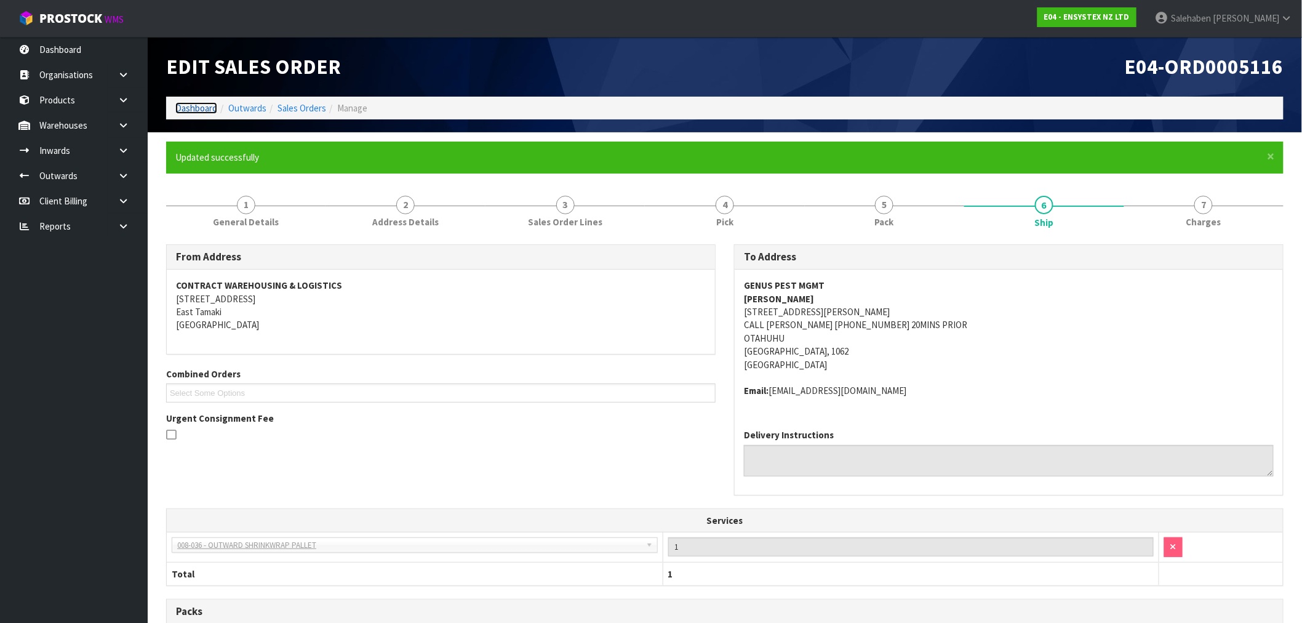
click at [194, 106] on link "Dashboard" at bounding box center [196, 108] width 42 height 12
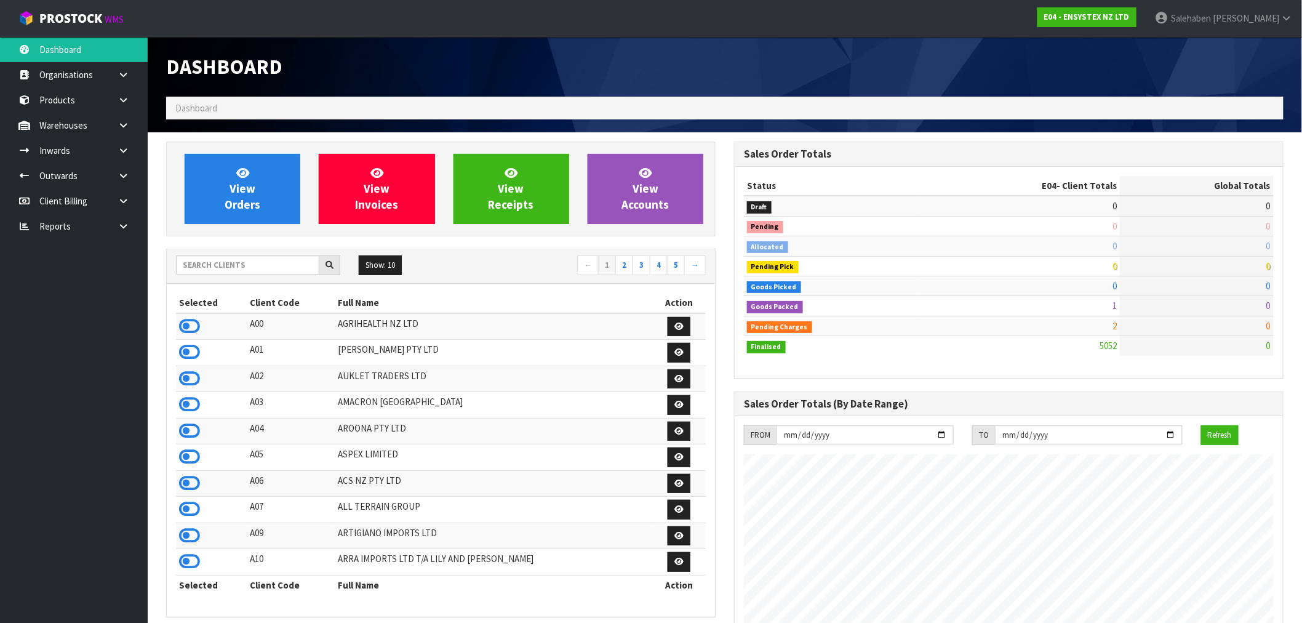
scroll to position [933, 568]
click at [305, 268] on input "text" at bounding box center [247, 264] width 143 height 19
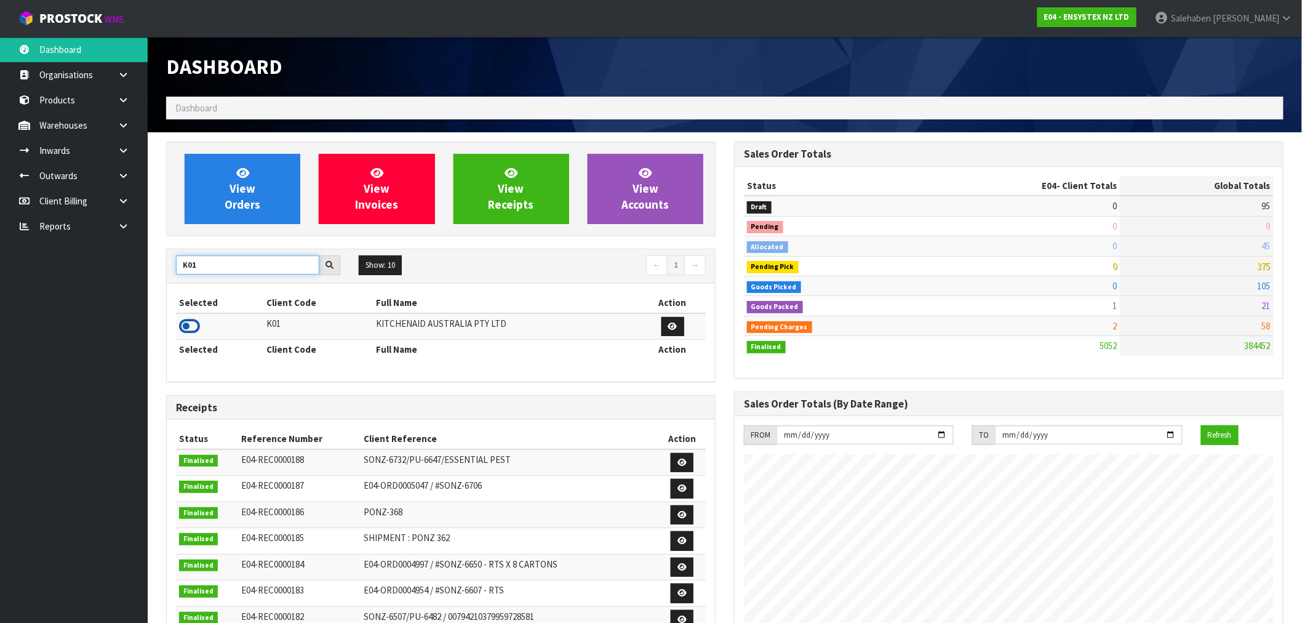
type input "K01"
click at [185, 326] on icon at bounding box center [189, 326] width 21 height 18
